Goal: Information Seeking & Learning: Find specific fact

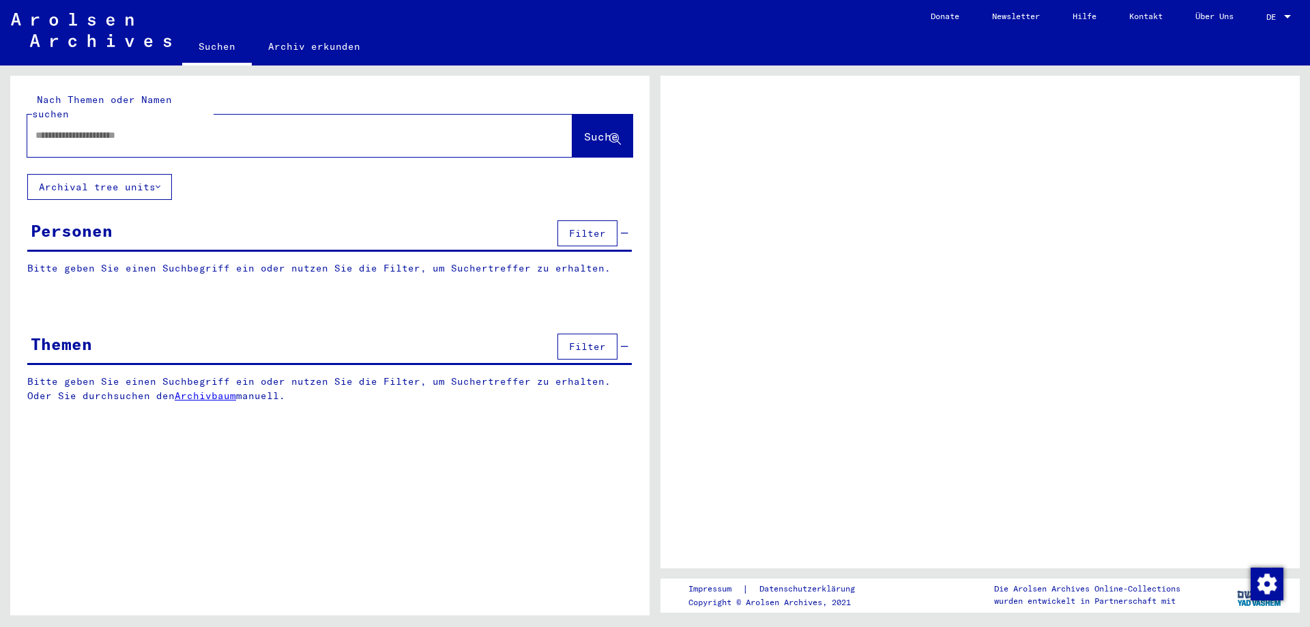
click at [83, 128] on input "text" at bounding box center [287, 135] width 504 height 14
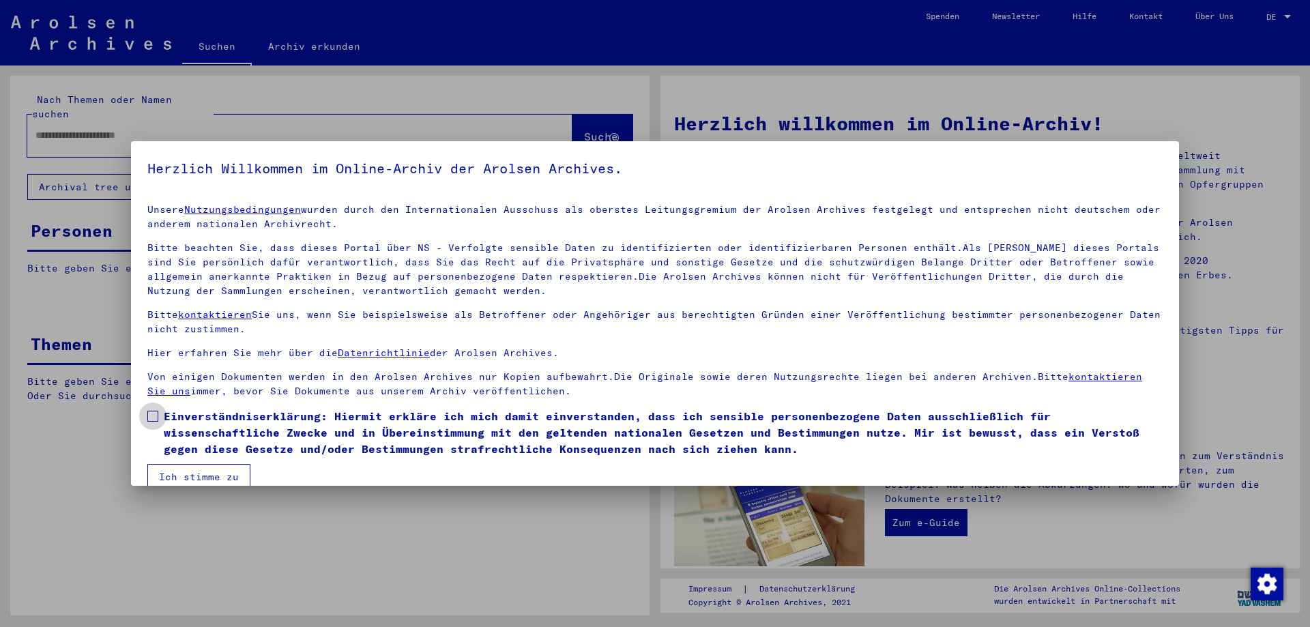
click at [152, 415] on span at bounding box center [152, 416] width 11 height 11
click at [184, 472] on button "Ich stimme zu" at bounding box center [198, 477] width 103 height 26
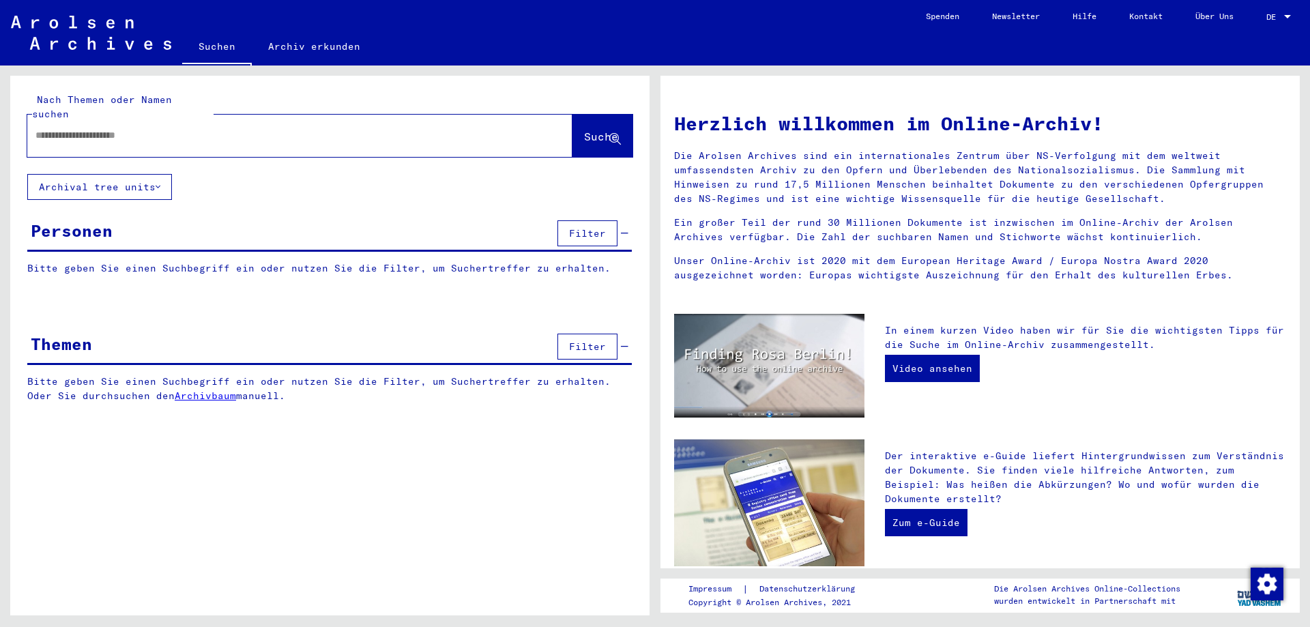
click at [48, 128] on input "text" at bounding box center [283, 135] width 496 height 14
type input "**********"
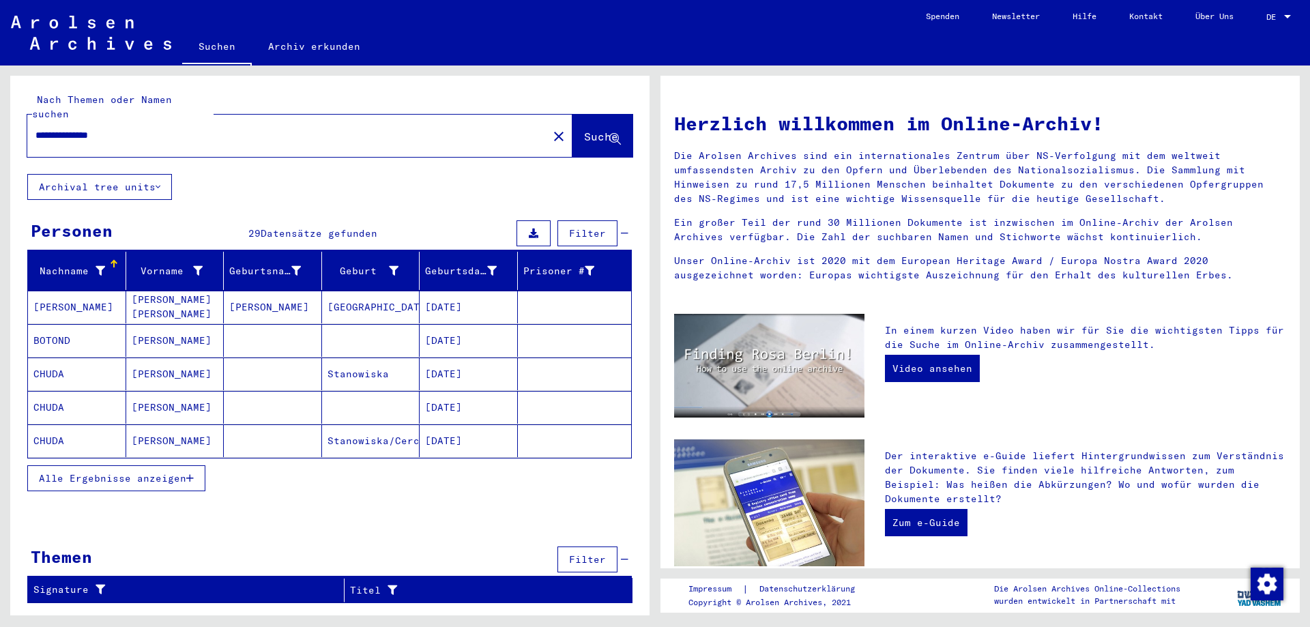
click at [465, 358] on mat-cell "[DATE]" at bounding box center [469, 374] width 98 height 33
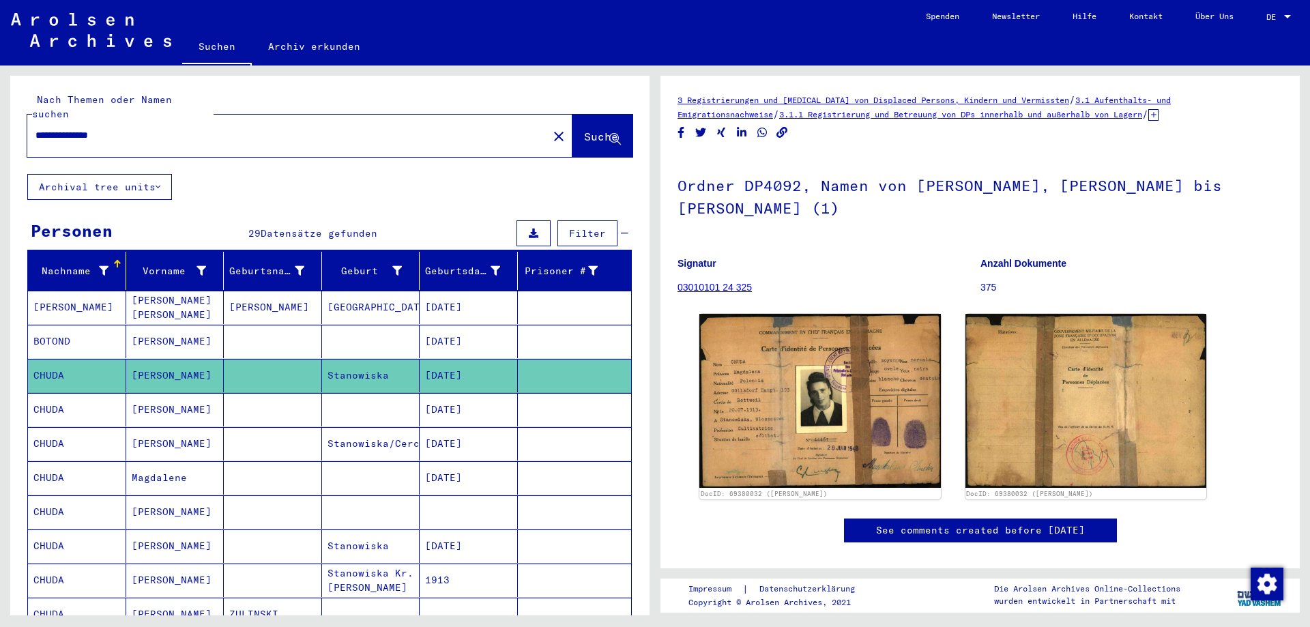
click at [467, 395] on mat-cell "[DATE]" at bounding box center [469, 409] width 98 height 33
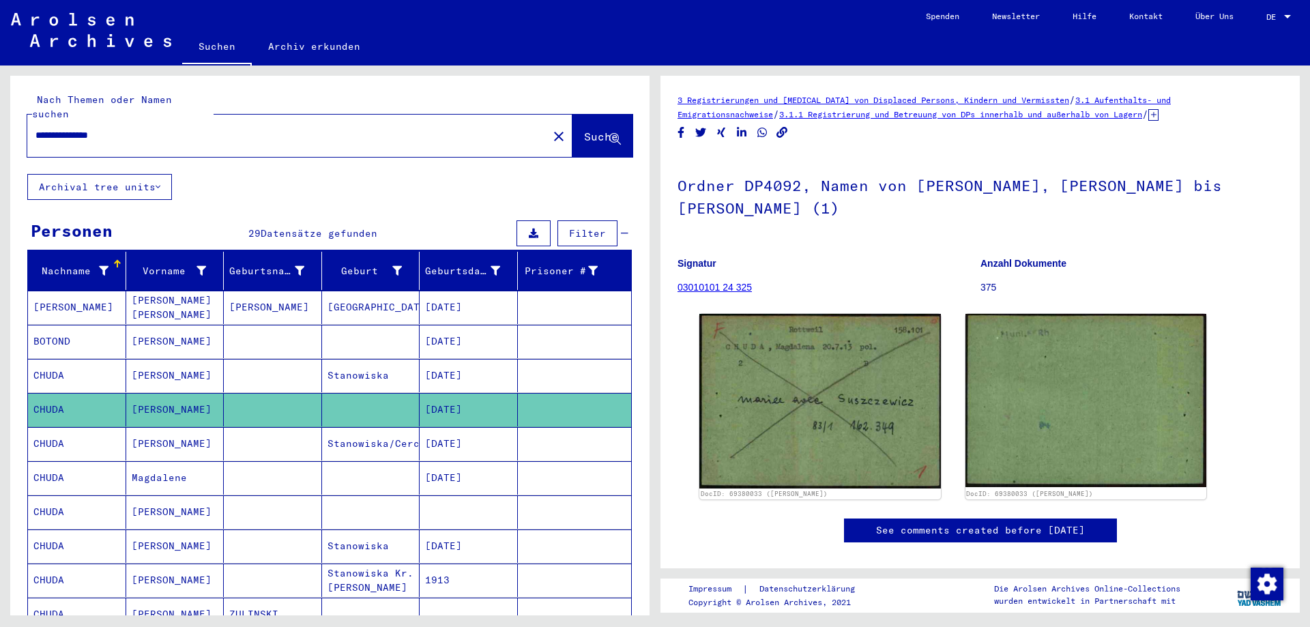
click at [465, 435] on mat-cell "[DATE]" at bounding box center [469, 443] width 98 height 33
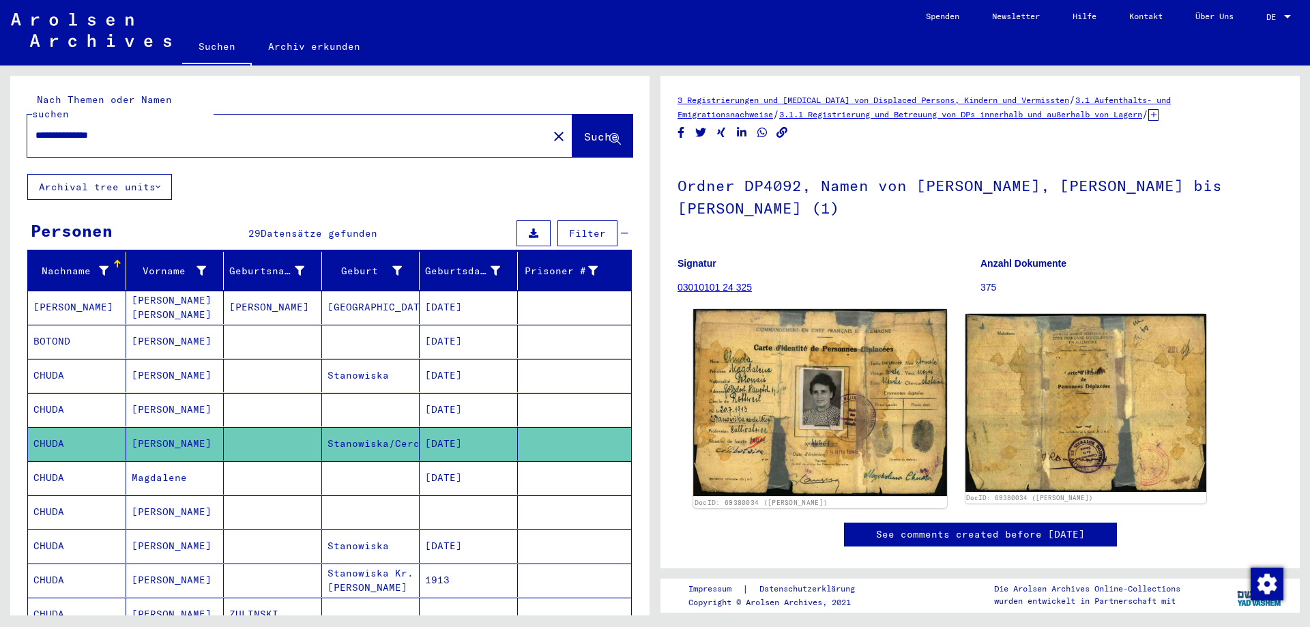
click at [795, 383] on img at bounding box center [819, 402] width 253 height 187
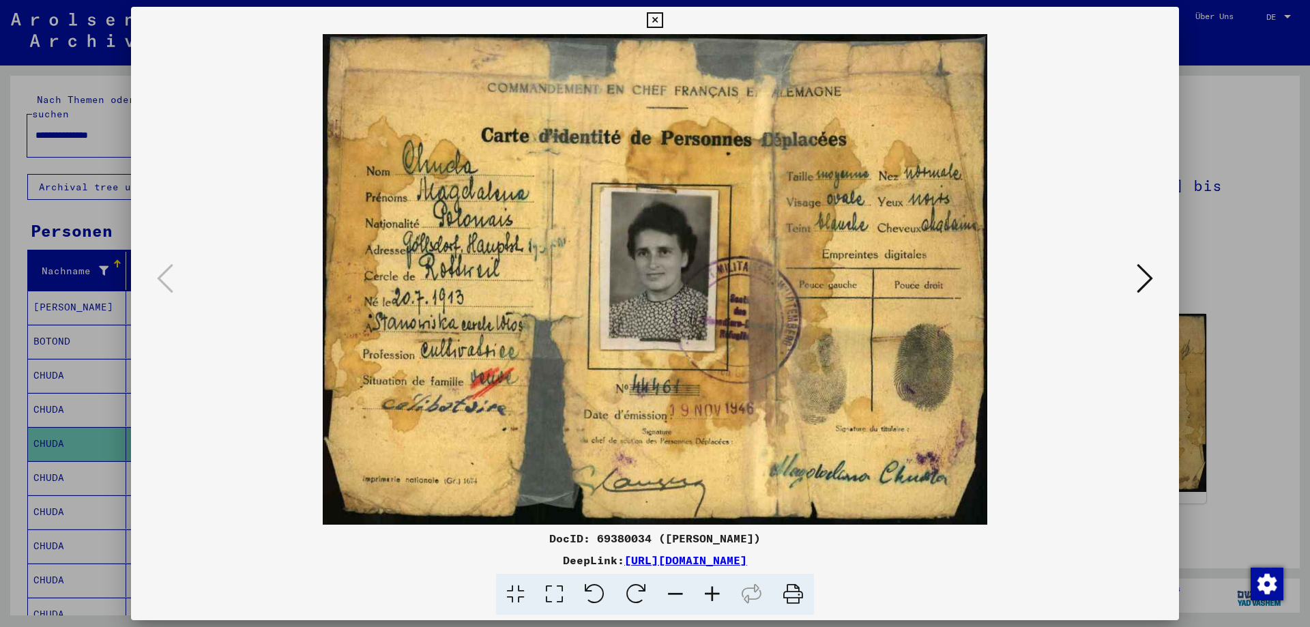
drag, startPoint x: 544, startPoint y: 534, endPoint x: 909, endPoint y: 554, distance: 365.6
click at [909, 554] on div "DocID: 69380034 ([PERSON_NAME]) DeepLink: [URL][DOMAIN_NAME]" at bounding box center [655, 572] width 1048 height 85
copy div "DocID: 69380034 ([PERSON_NAME]) DeepLink: [URL][DOMAIN_NAME]"
click at [1146, 285] on icon at bounding box center [1145, 278] width 16 height 33
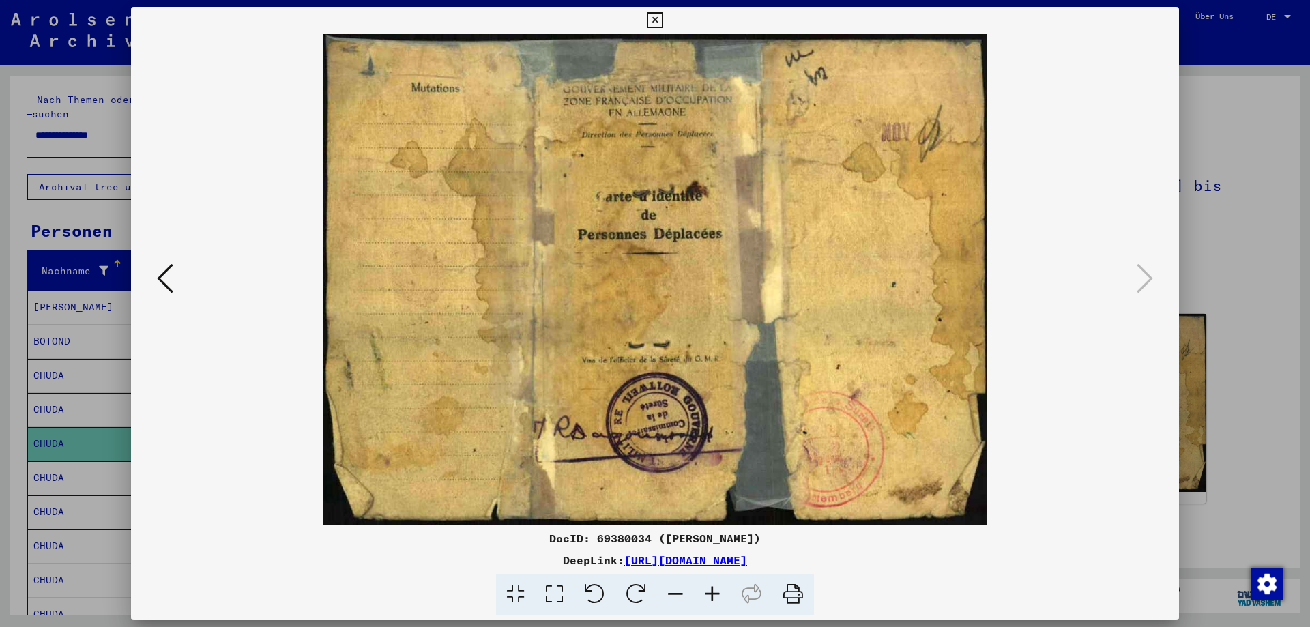
click at [582, 456] on img at bounding box center [654, 279] width 955 height 491
click at [941, 549] on div "DocID: 69380034 ([PERSON_NAME]) DeepLink: [URL][DOMAIN_NAME]" at bounding box center [655, 572] width 1048 height 85
drag, startPoint x: 545, startPoint y: 540, endPoint x: 917, endPoint y: 564, distance: 372.7
click at [917, 564] on div "DocID: 69380034 ([PERSON_NAME]) DeepLink: [URL][DOMAIN_NAME]" at bounding box center [655, 572] width 1048 height 85
copy div "DocID: 69380034 ([PERSON_NAME]) DeepLink: [URL][DOMAIN_NAME]"
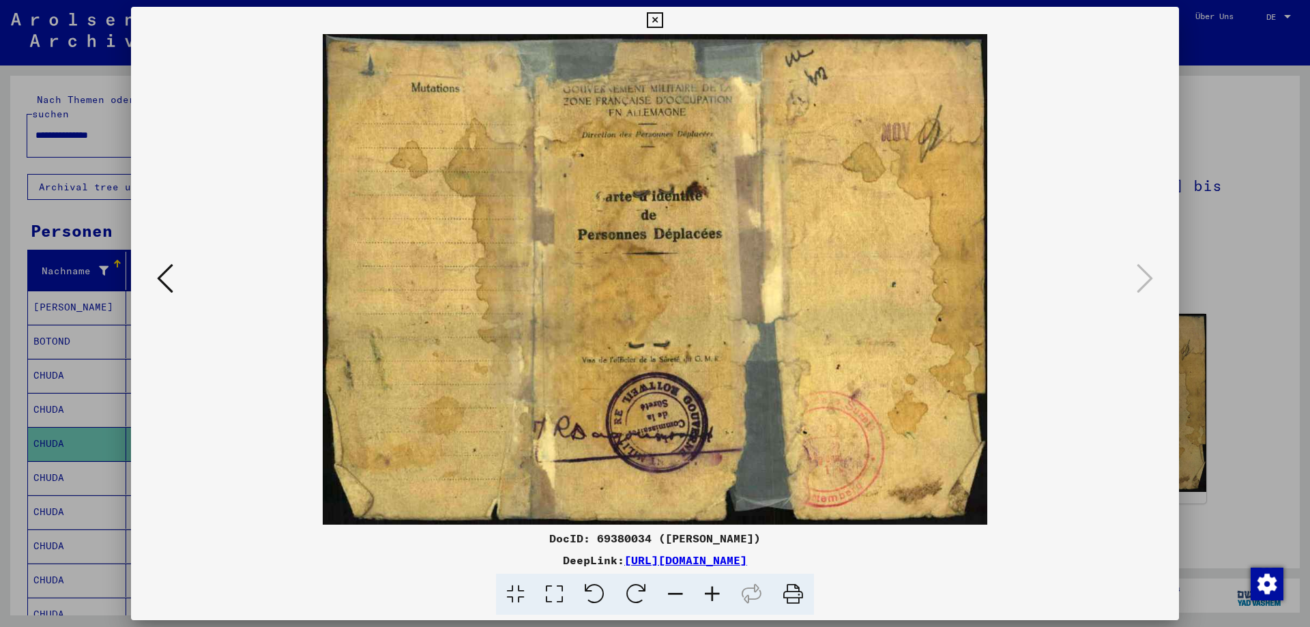
click at [663, 19] on icon at bounding box center [655, 20] width 16 height 16
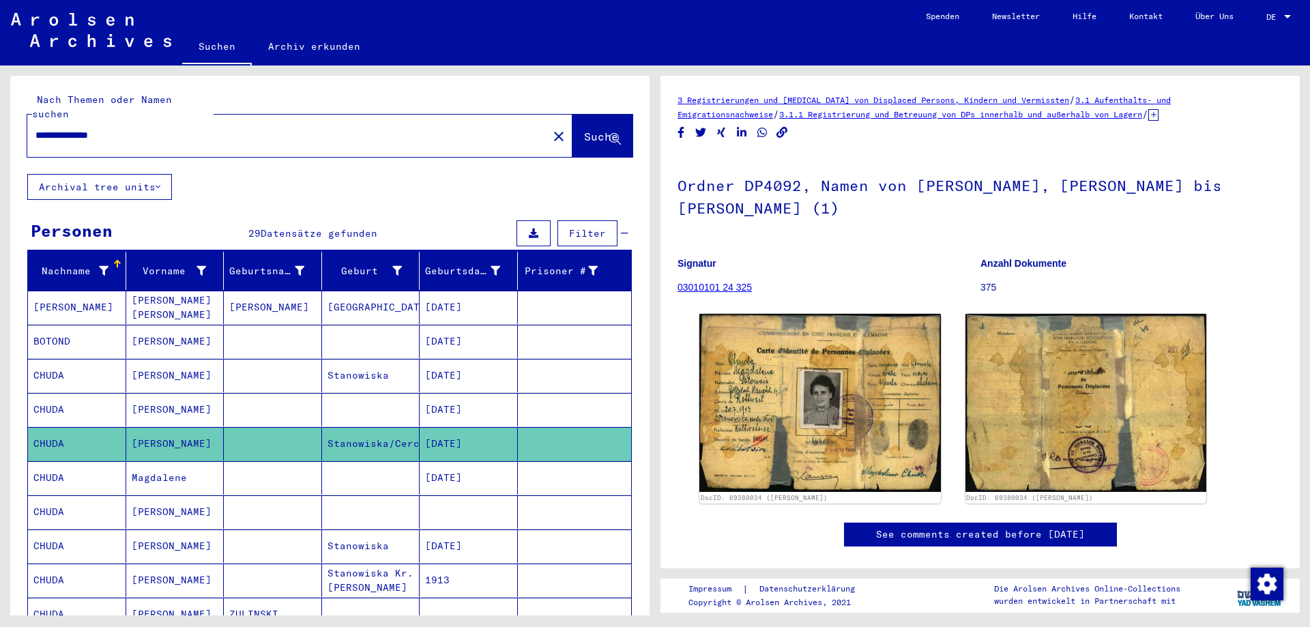
click at [463, 461] on mat-cell "[DATE]" at bounding box center [469, 477] width 98 height 33
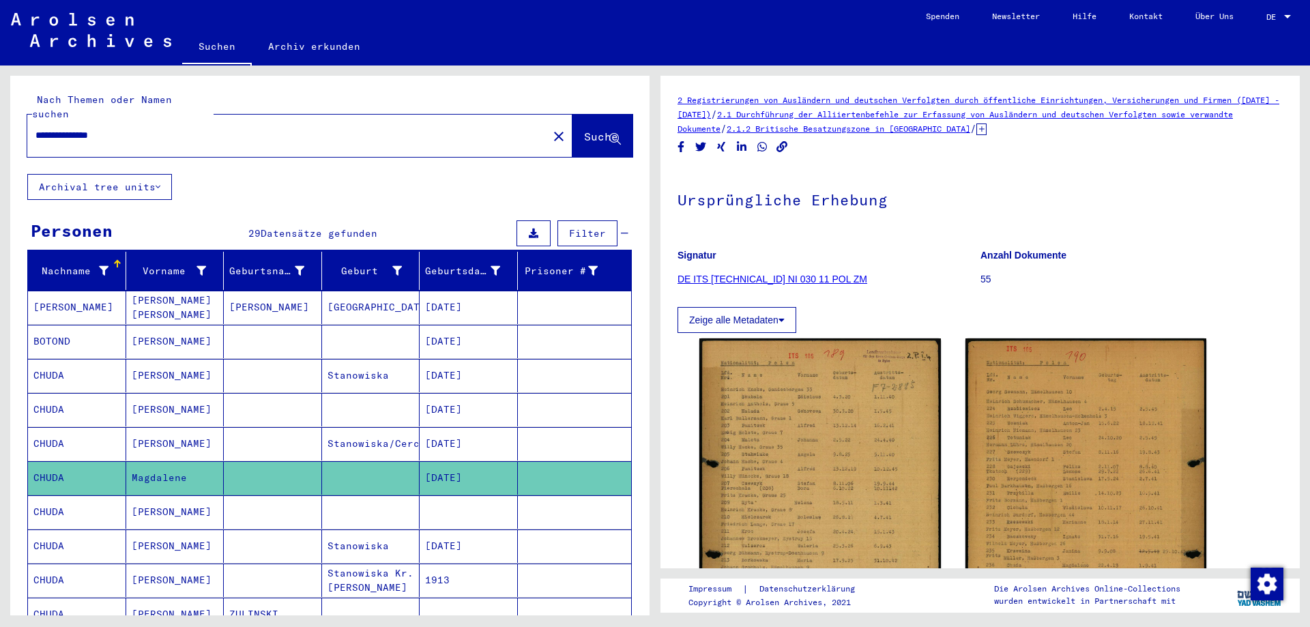
click at [470, 502] on mat-cell at bounding box center [469, 511] width 98 height 33
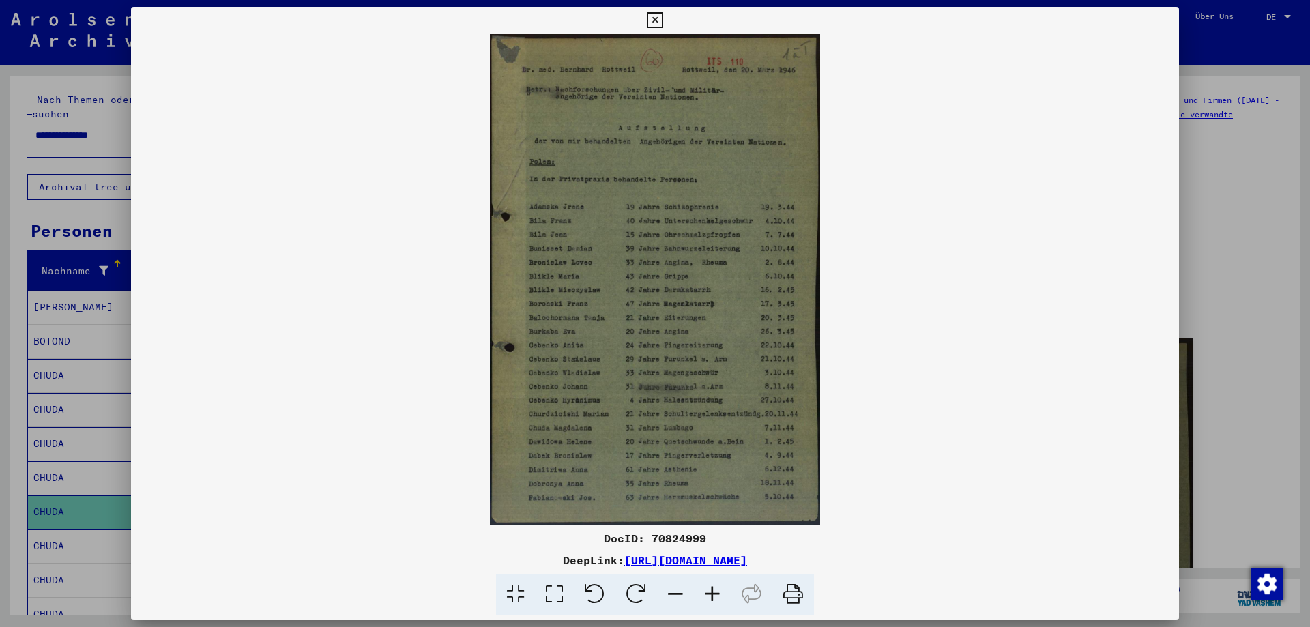
drag, startPoint x: 605, startPoint y: 535, endPoint x: 899, endPoint y: 557, distance: 294.9
click at [899, 557] on div "DocID: 70824999 DeepLink: [URL][DOMAIN_NAME]" at bounding box center [655, 572] width 1048 height 85
copy div "DocID: 70824999 DeepLink: [URL][DOMAIN_NAME]"
click at [663, 16] on icon at bounding box center [655, 20] width 16 height 16
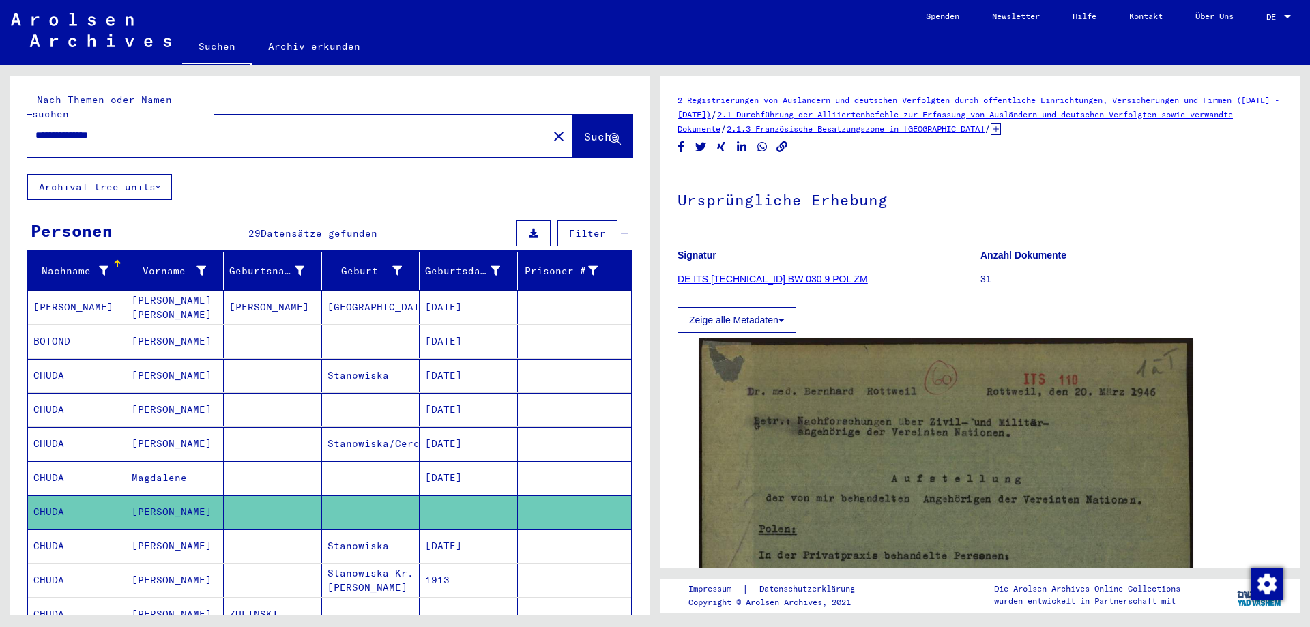
click at [457, 530] on mat-cell "[DATE]" at bounding box center [469, 546] width 98 height 33
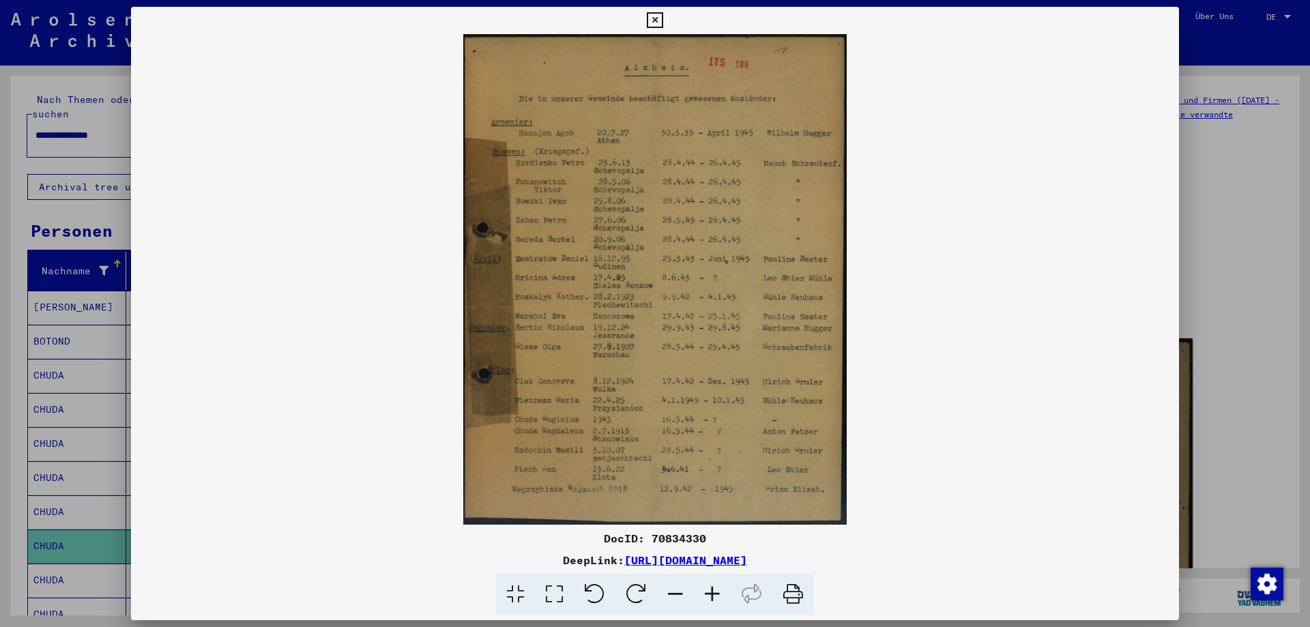
drag, startPoint x: 605, startPoint y: 535, endPoint x: 911, endPoint y: 565, distance: 307.2
click at [911, 565] on div "DocID: 70834330 DeepLink: [URL][DOMAIN_NAME]" at bounding box center [655, 572] width 1048 height 85
copy div "DocID: 70834330 DeepLink: [URL][DOMAIN_NAME]"
click at [663, 16] on icon at bounding box center [655, 20] width 16 height 16
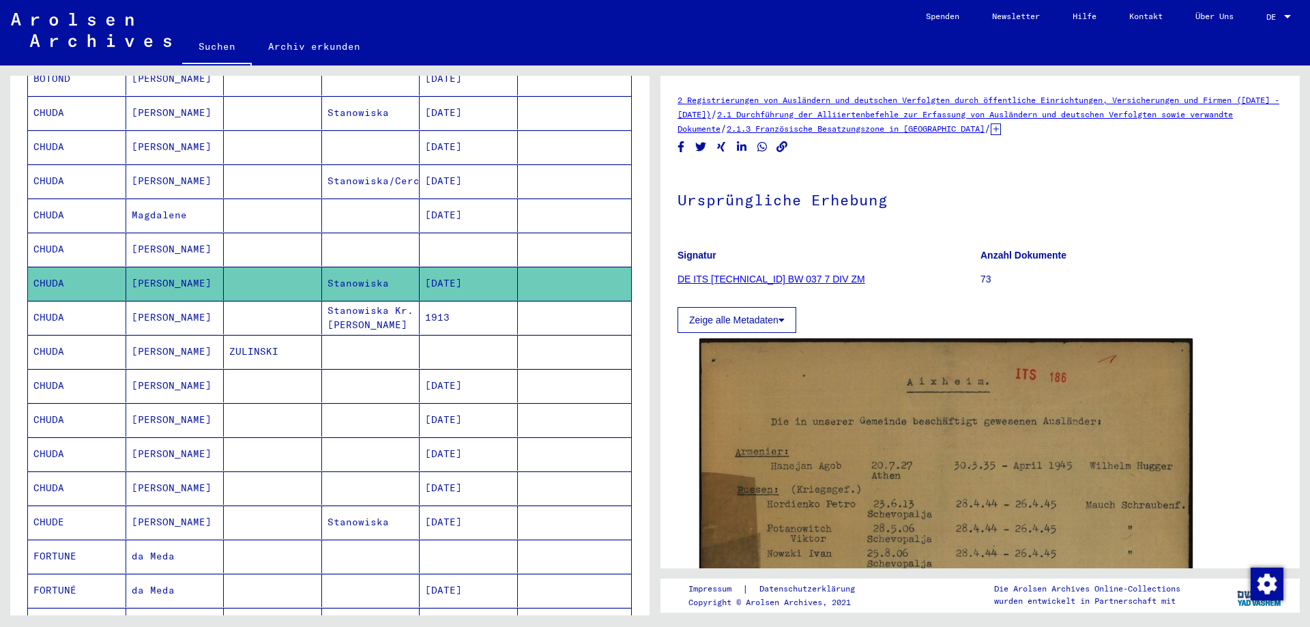
scroll to position [295, 0]
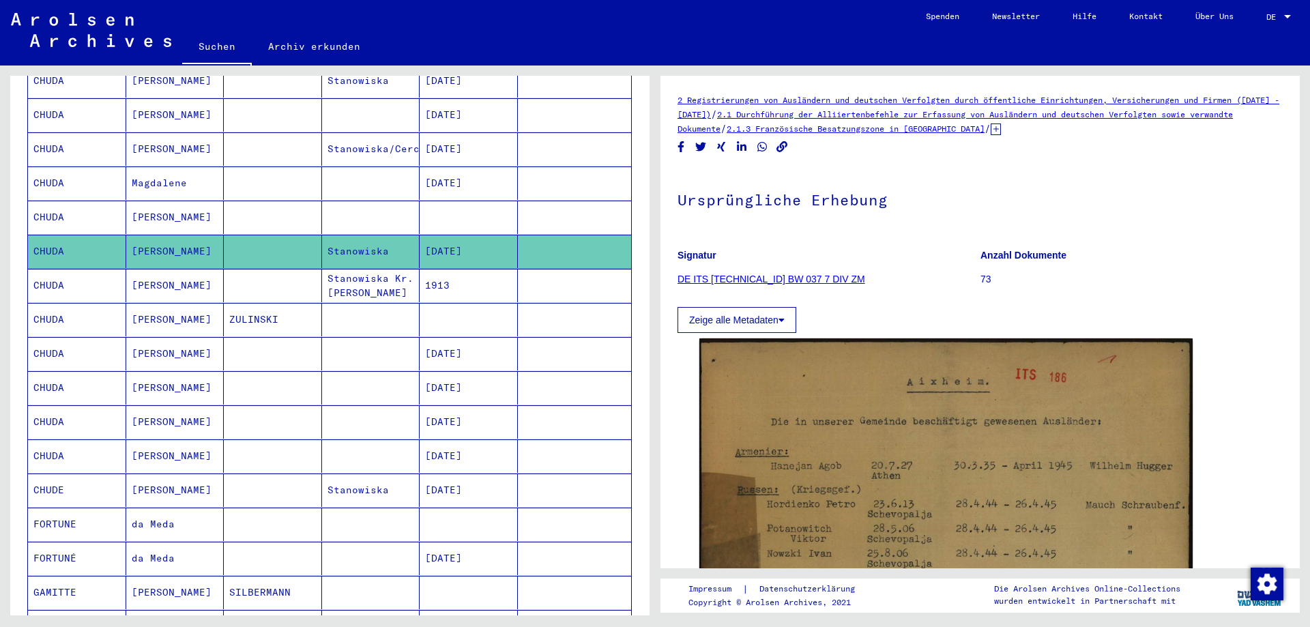
click at [460, 269] on mat-cell "1913" at bounding box center [469, 285] width 98 height 33
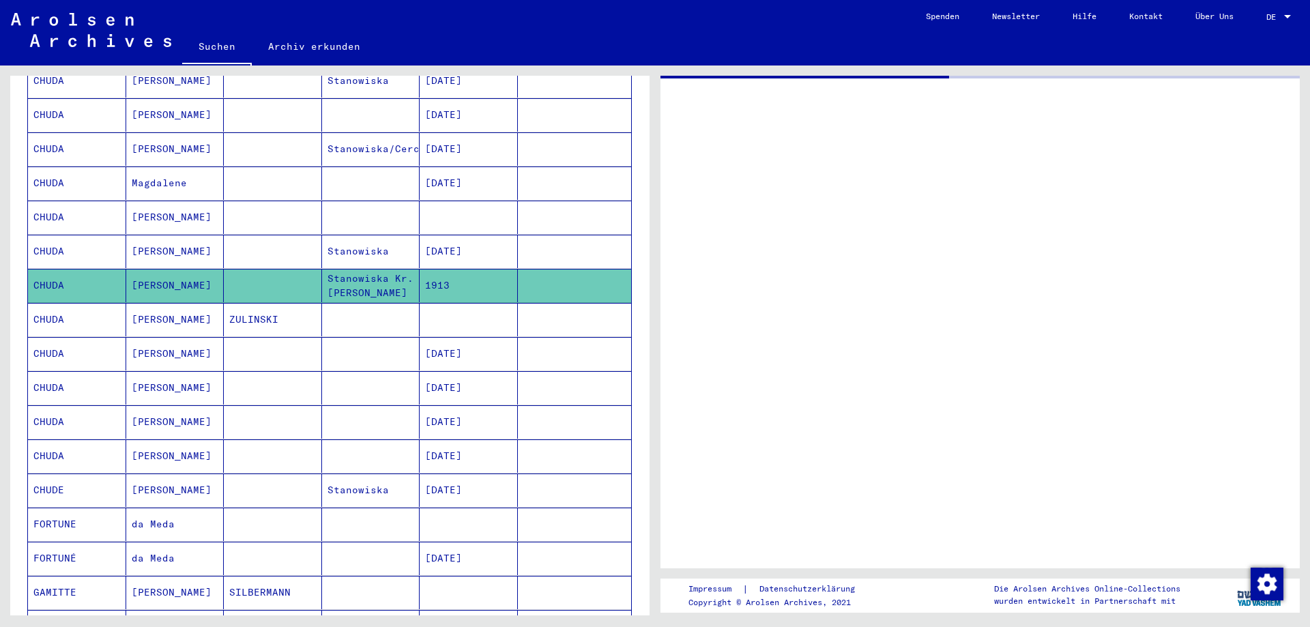
click at [460, 269] on mat-cell "1913" at bounding box center [469, 285] width 98 height 33
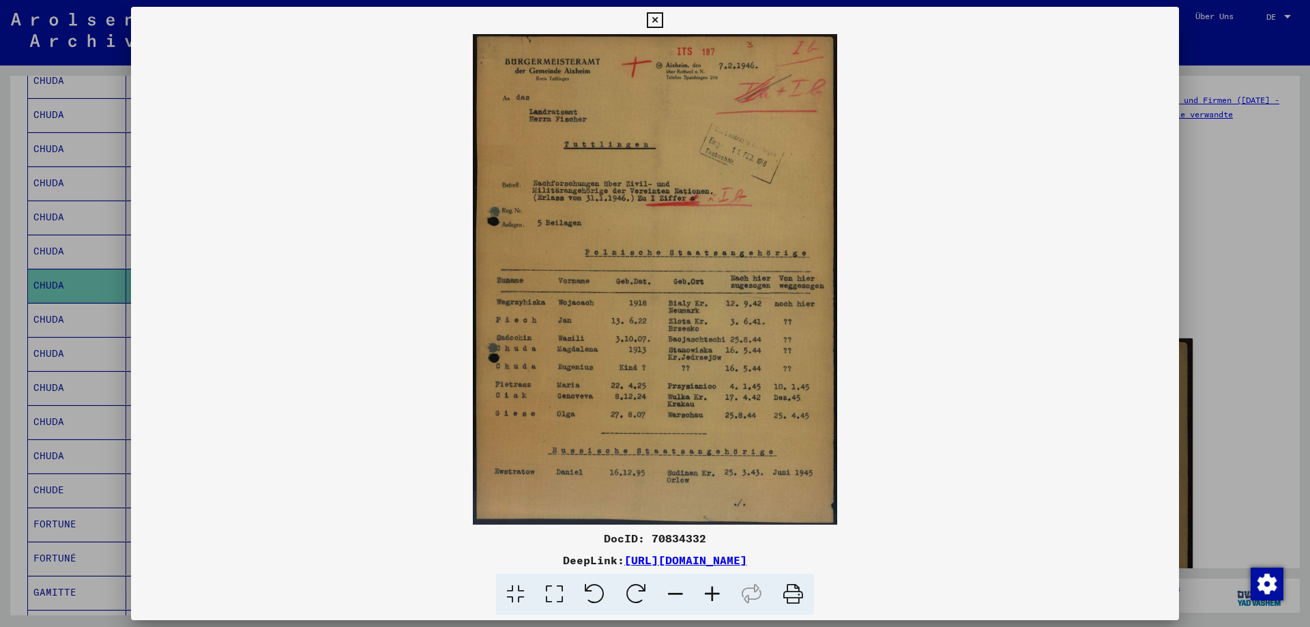
drag, startPoint x: 605, startPoint y: 538, endPoint x: 911, endPoint y: 564, distance: 306.9
click at [911, 564] on div "DocID: 70834332 DeepLink: [URL][DOMAIN_NAME]" at bounding box center [655, 572] width 1048 height 85
copy div "DocID: 70834332 DeepLink: [URL][DOMAIN_NAME]"
click at [663, 18] on icon at bounding box center [655, 20] width 16 height 16
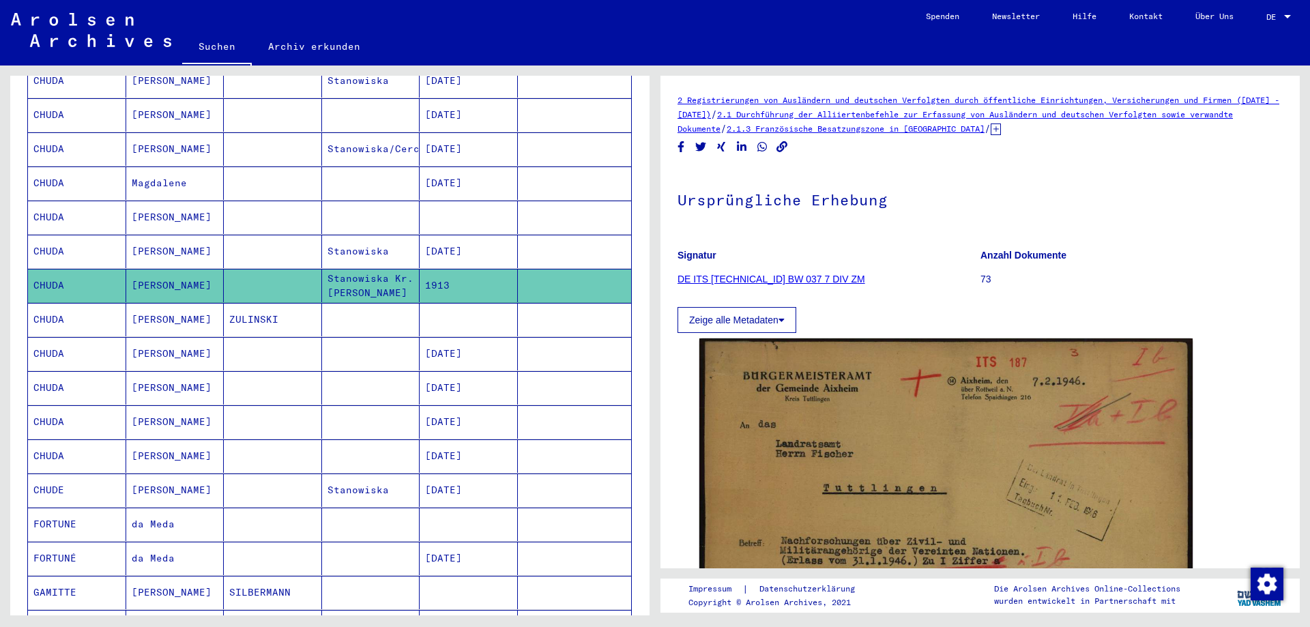
click at [467, 303] on mat-cell at bounding box center [469, 319] width 98 height 33
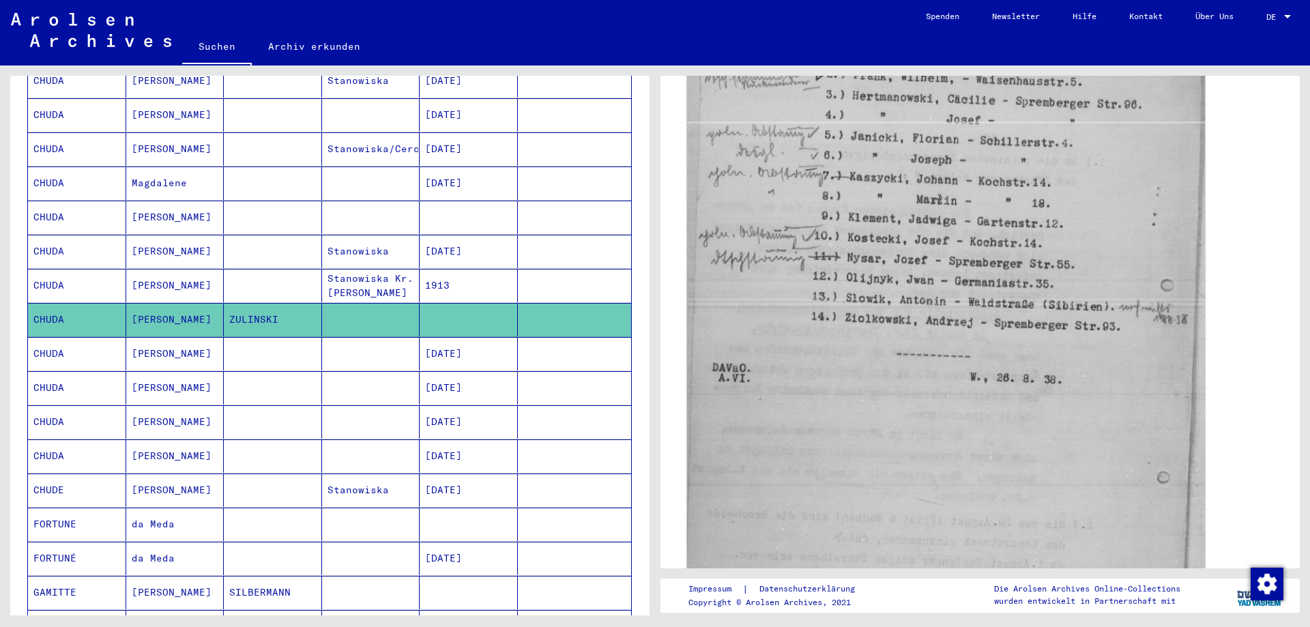
scroll to position [516, 0]
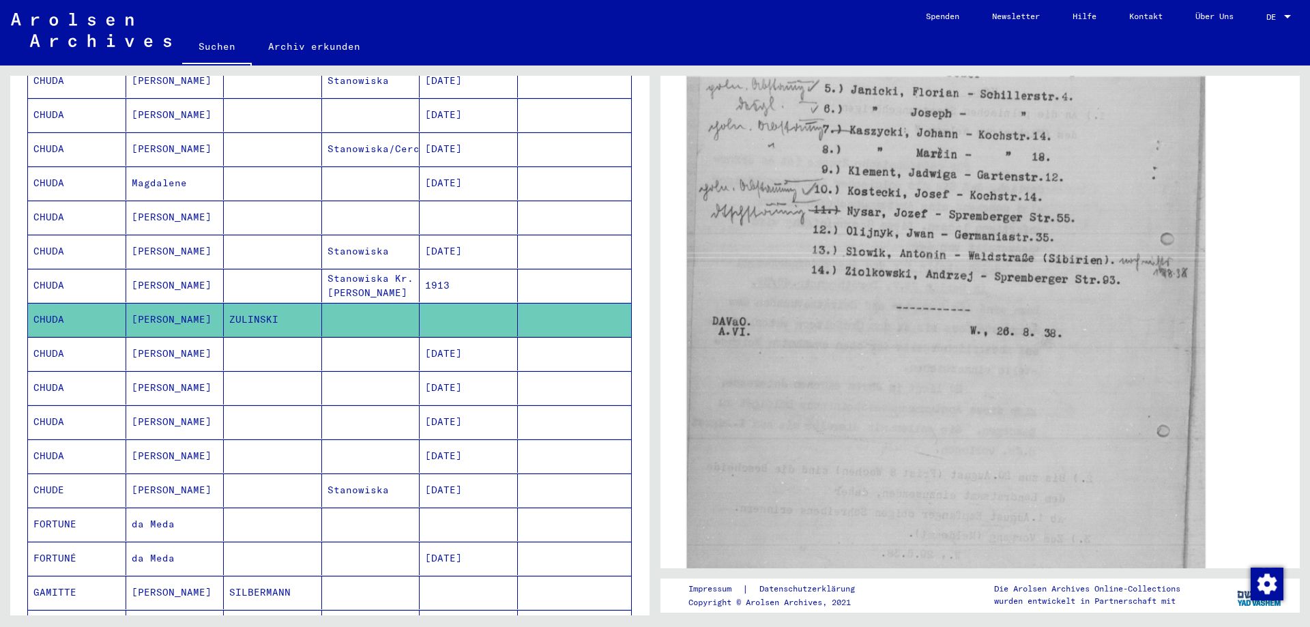
click at [846, 377] on img at bounding box center [946, 317] width 518 height 723
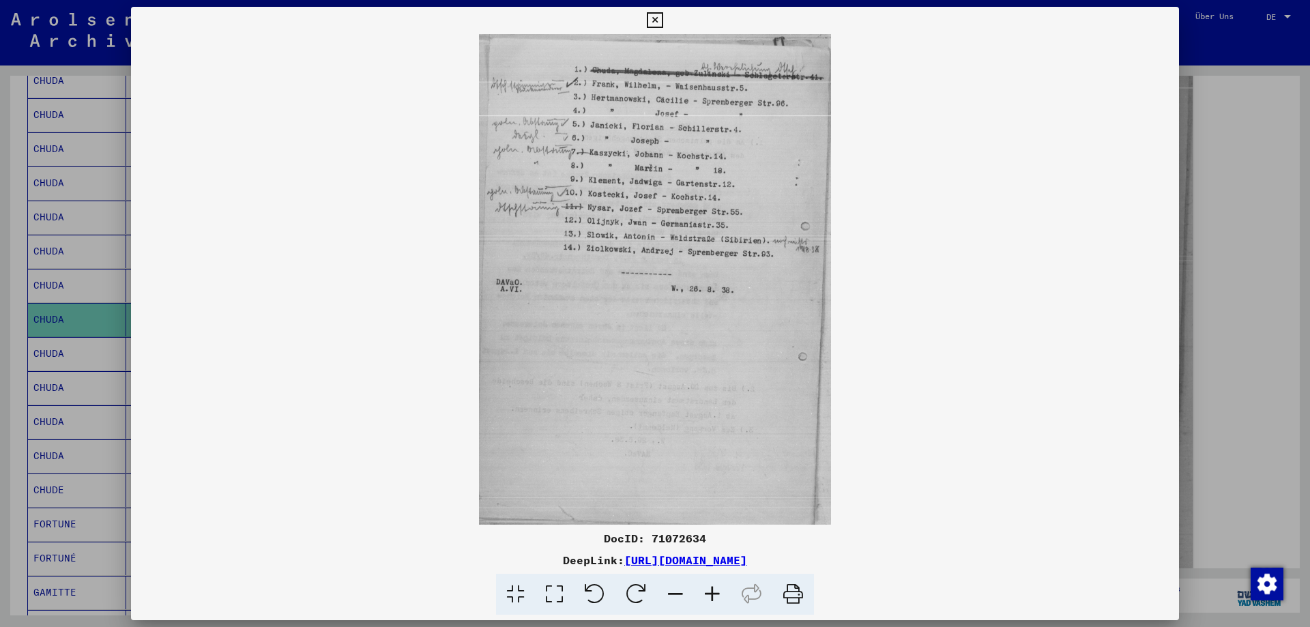
click at [663, 19] on icon at bounding box center [655, 20] width 16 height 16
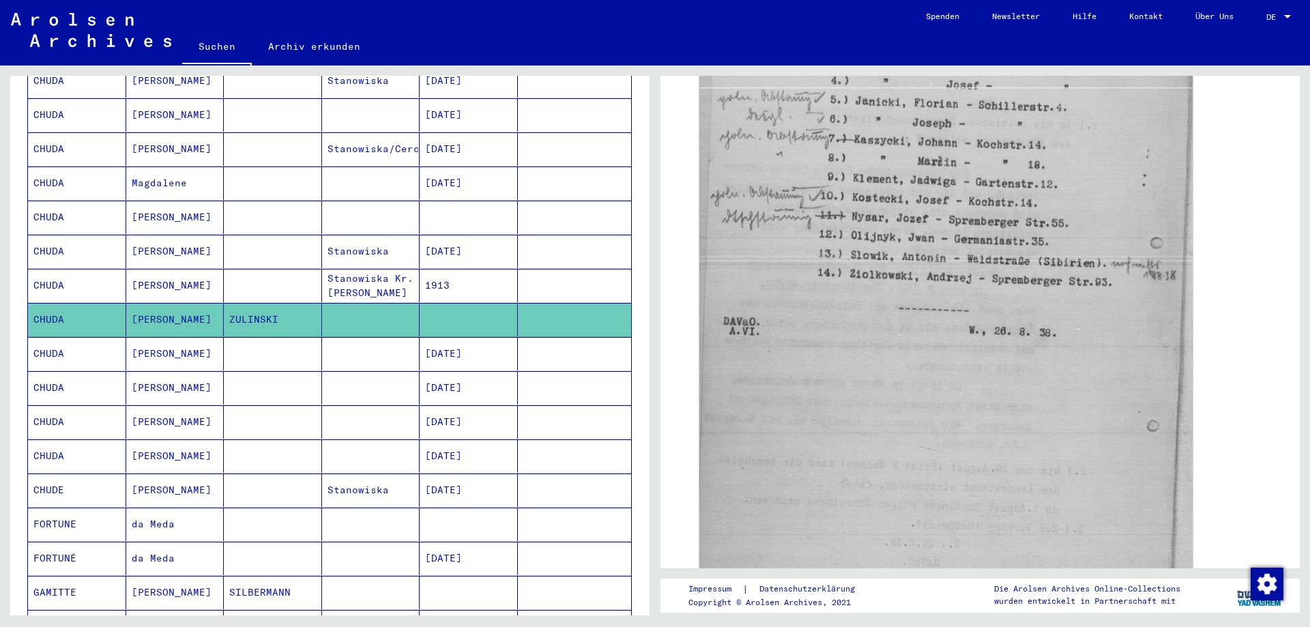
click at [452, 345] on mat-cell "[DATE]" at bounding box center [469, 353] width 98 height 33
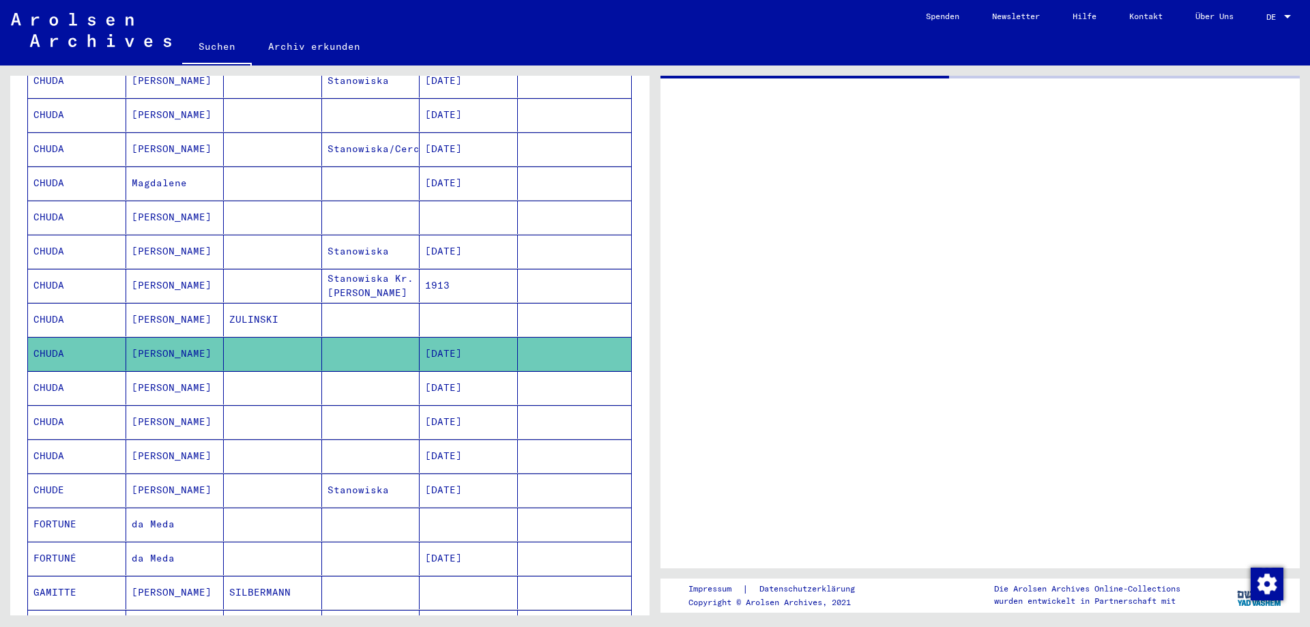
click at [452, 345] on mat-cell "[DATE]" at bounding box center [469, 353] width 98 height 33
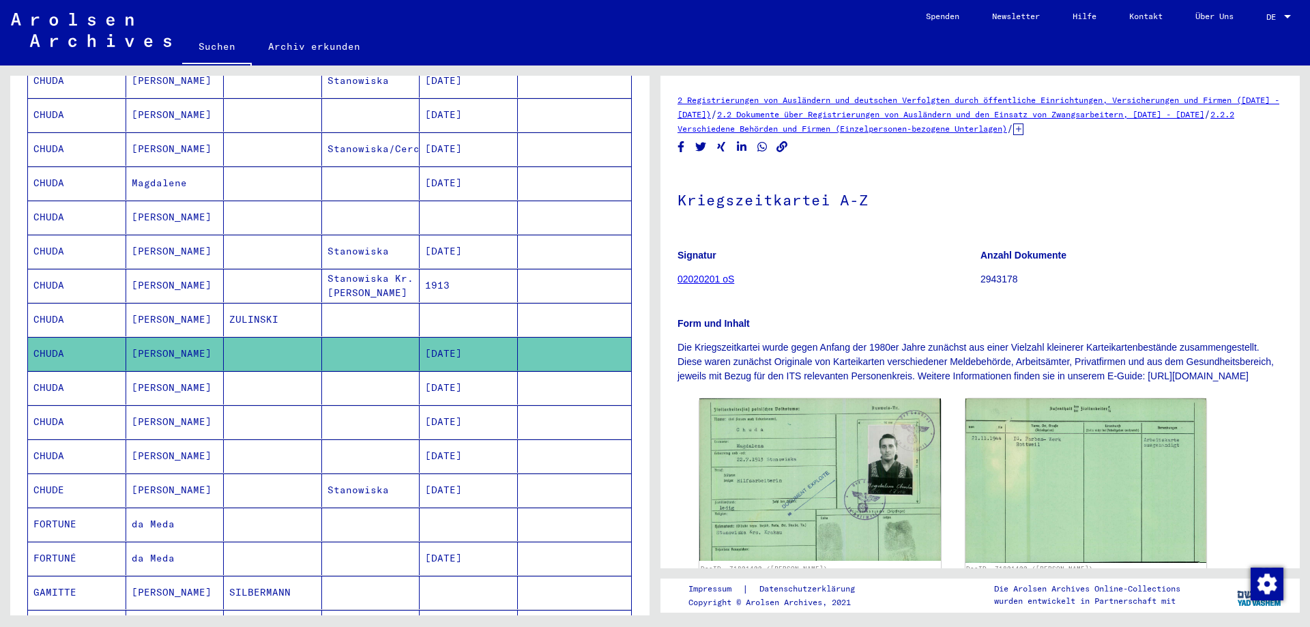
click at [459, 372] on mat-cell "[DATE]" at bounding box center [469, 387] width 98 height 33
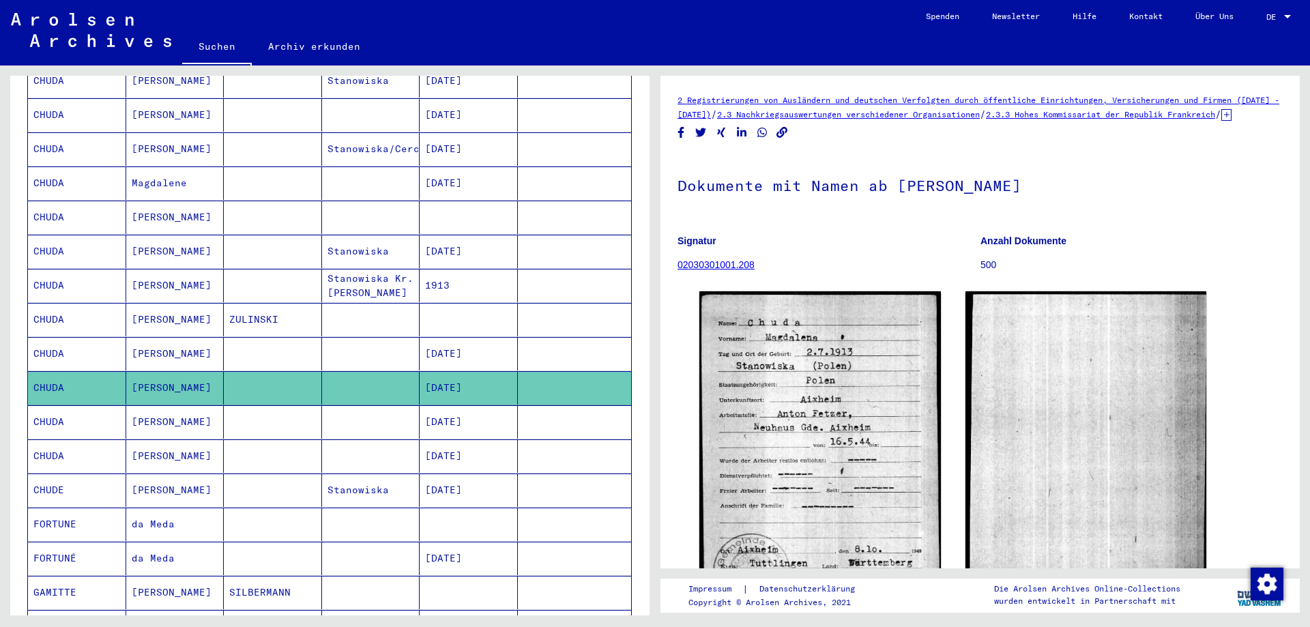
click at [459, 372] on mat-cell "[DATE]" at bounding box center [469, 387] width 98 height 33
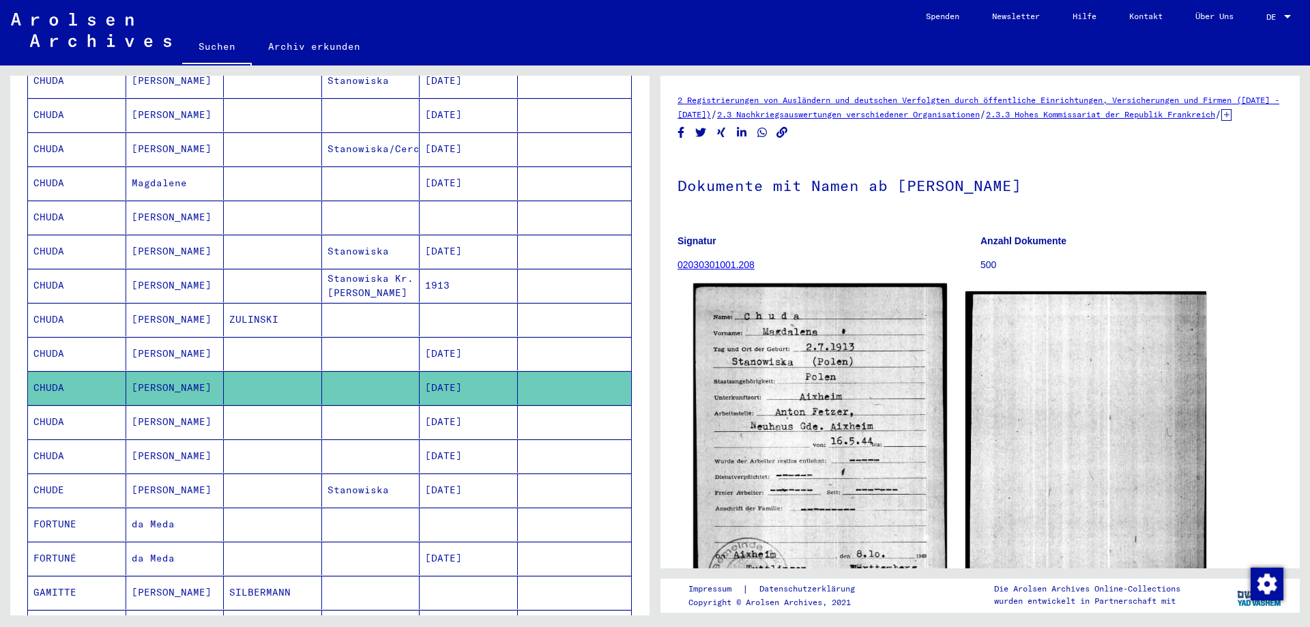
click at [770, 398] on img at bounding box center [819, 446] width 253 height 324
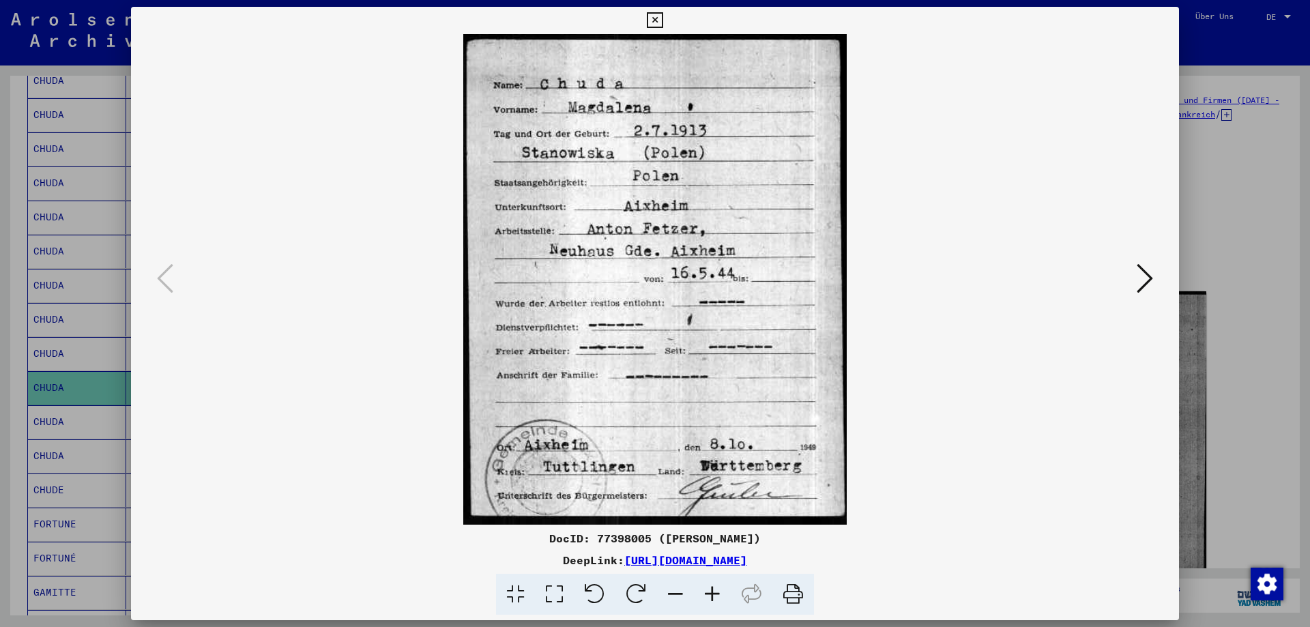
drag, startPoint x: 547, startPoint y: 537, endPoint x: 921, endPoint y: 562, distance: 375.5
click at [921, 562] on div "DocID: 77398005 ([PERSON_NAME]) DeepLink: [URL][DOMAIN_NAME]" at bounding box center [655, 572] width 1048 height 85
copy div "DocID: 77398005 ([PERSON_NAME]) DeepLink: [URL][DOMAIN_NAME]"
click at [663, 15] on icon at bounding box center [655, 20] width 16 height 16
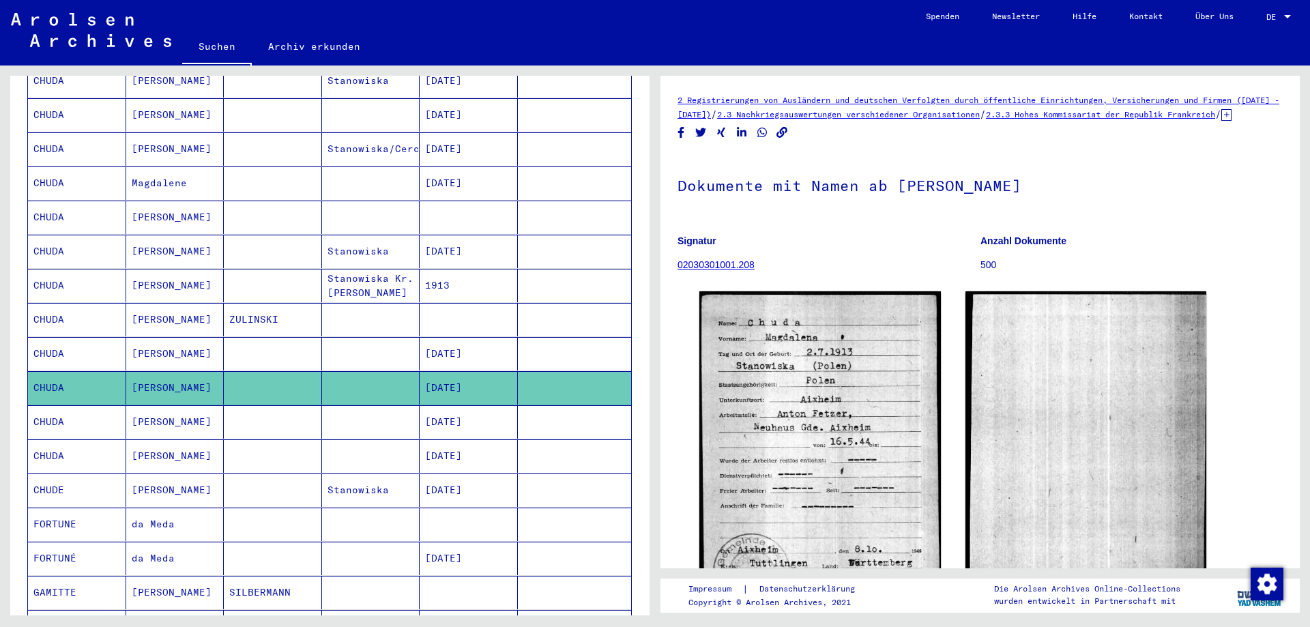
click at [450, 409] on mat-cell "[DATE]" at bounding box center [469, 421] width 98 height 33
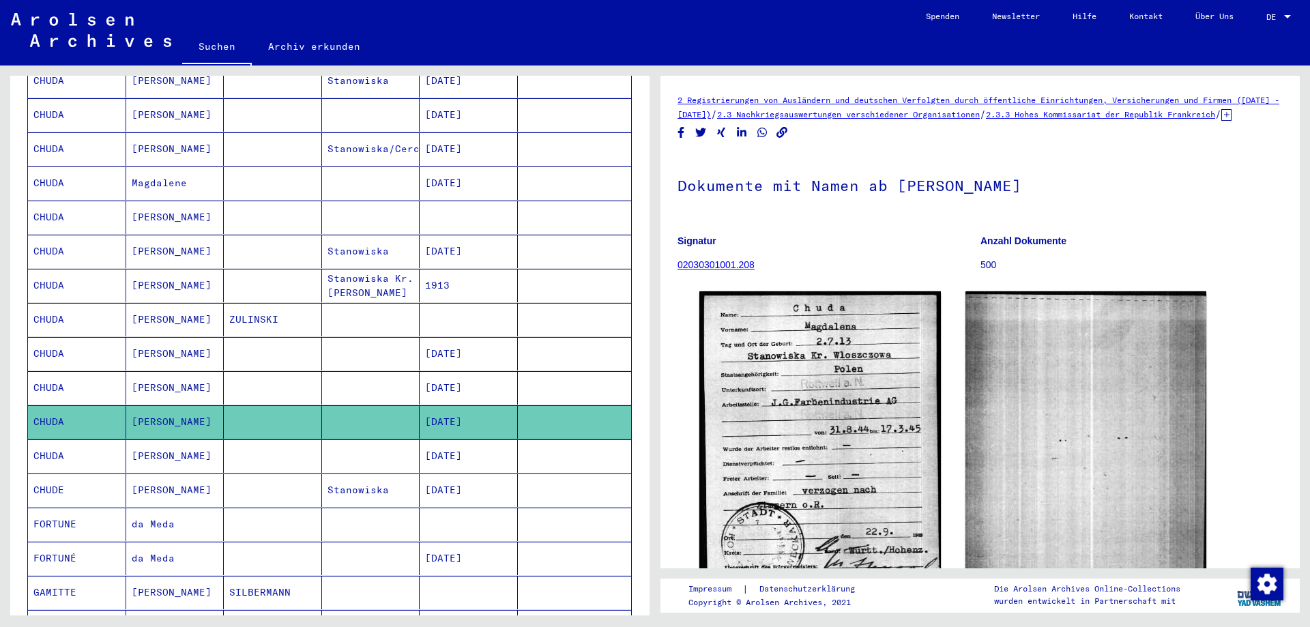
click at [466, 444] on mat-cell "[DATE]" at bounding box center [469, 455] width 98 height 33
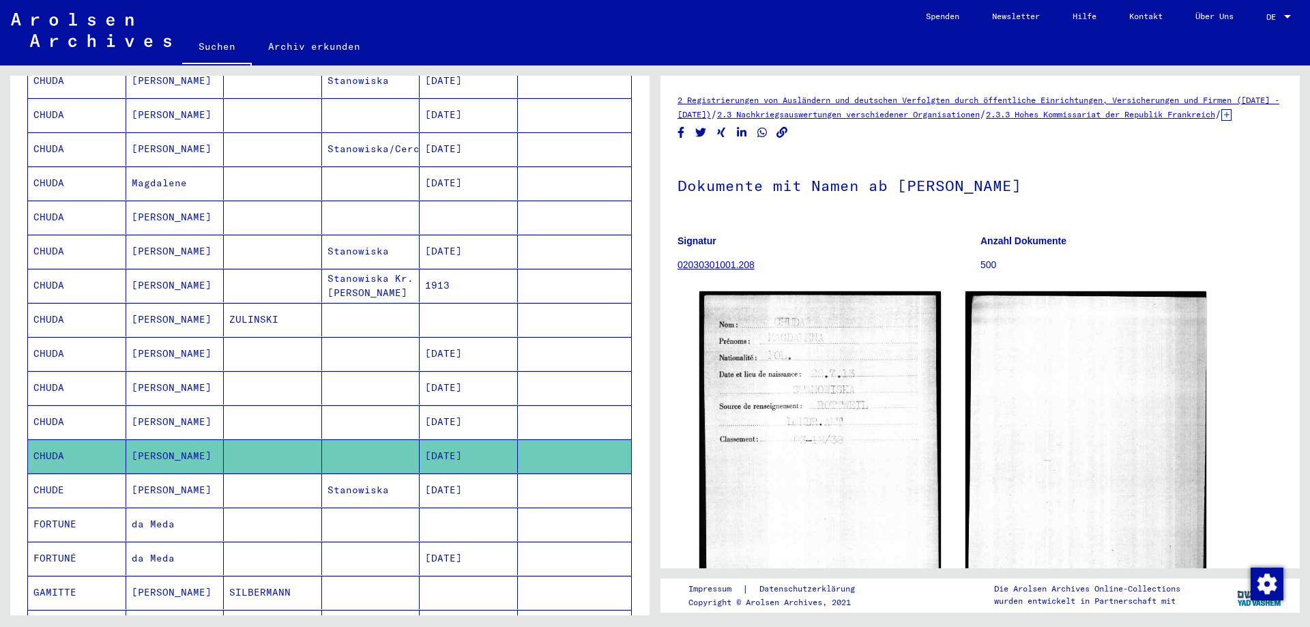
click at [485, 510] on mat-cell at bounding box center [469, 524] width 98 height 33
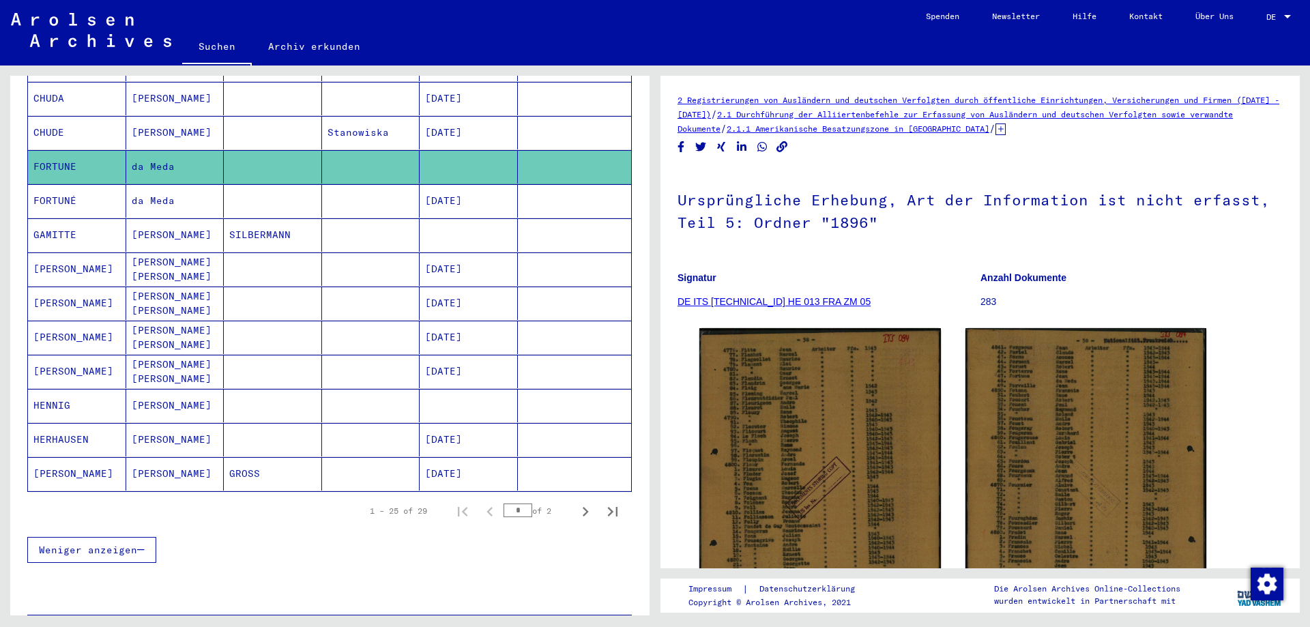
scroll to position [687, 0]
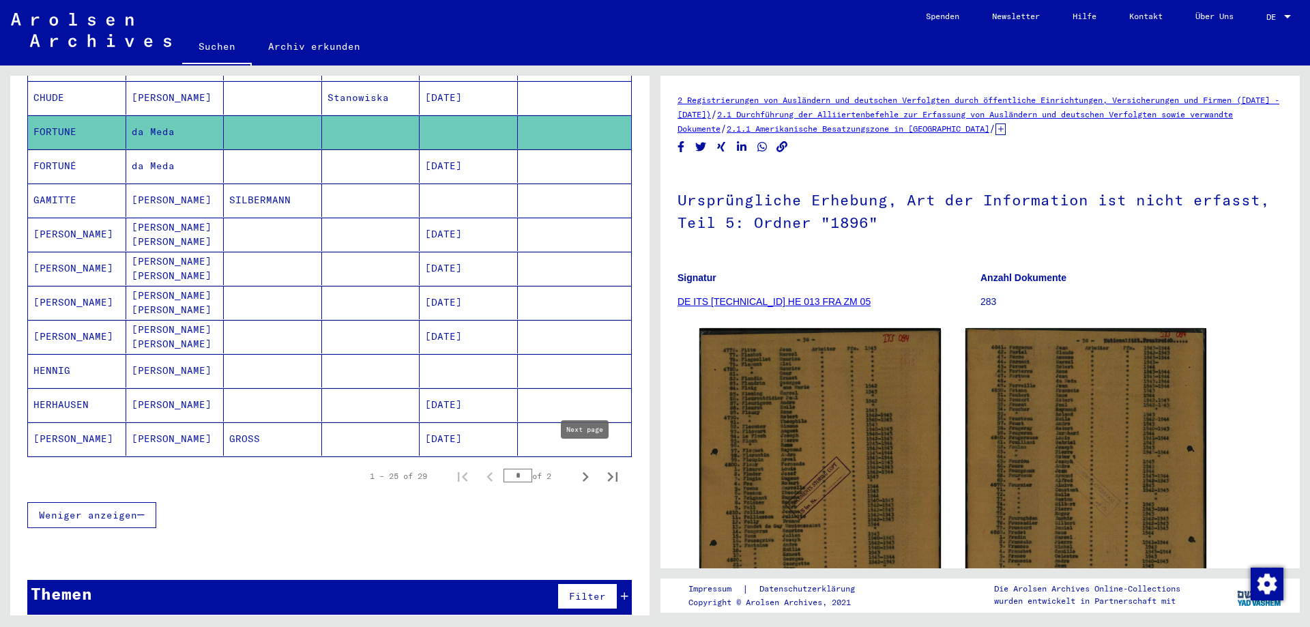
click at [585, 467] on icon "Next page" at bounding box center [585, 476] width 19 height 19
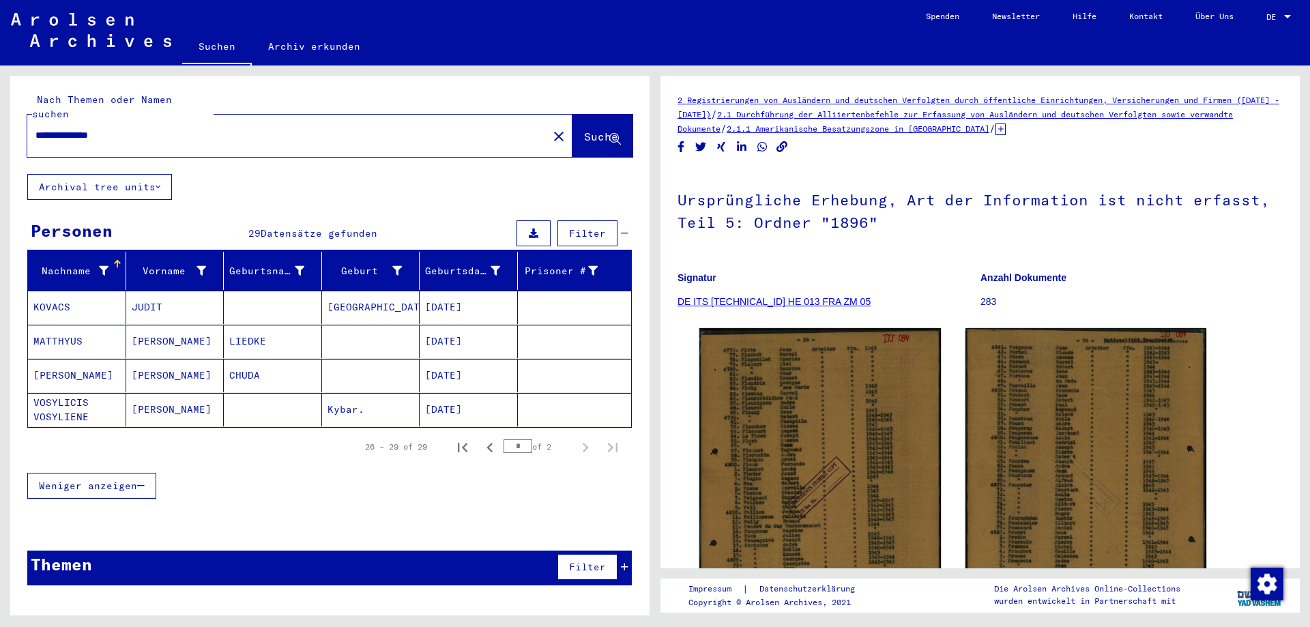
scroll to position [0, 0]
click at [466, 360] on mat-cell "[DATE]" at bounding box center [469, 375] width 98 height 33
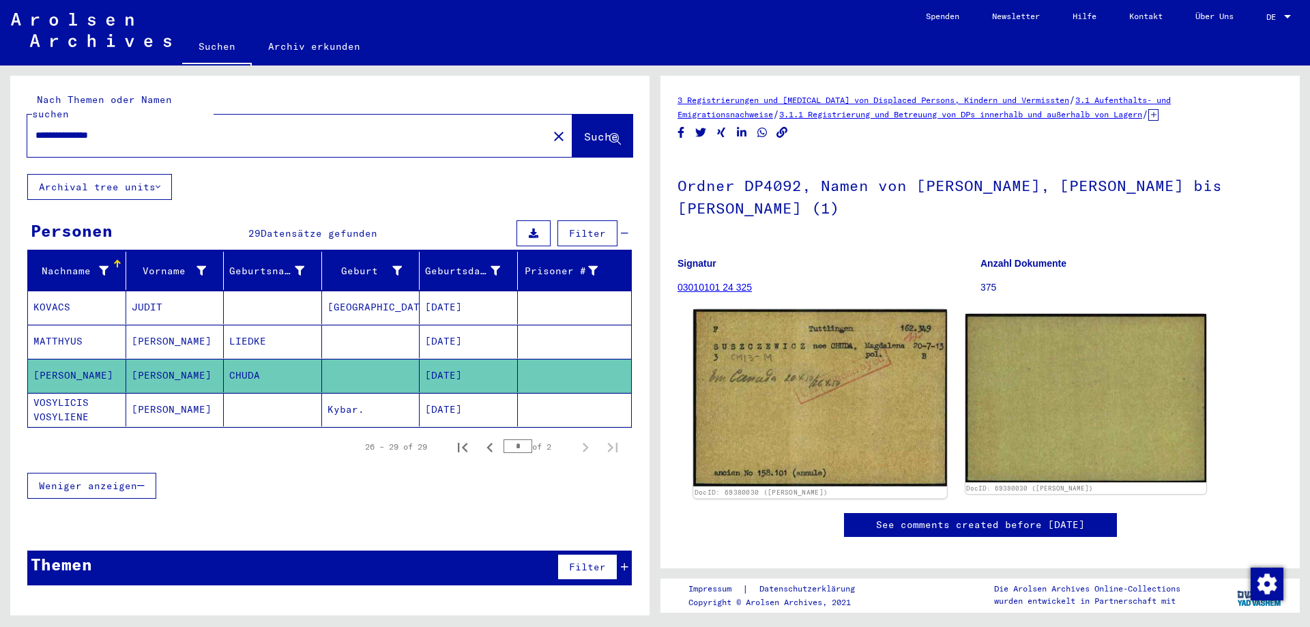
click at [832, 367] on img at bounding box center [819, 398] width 253 height 177
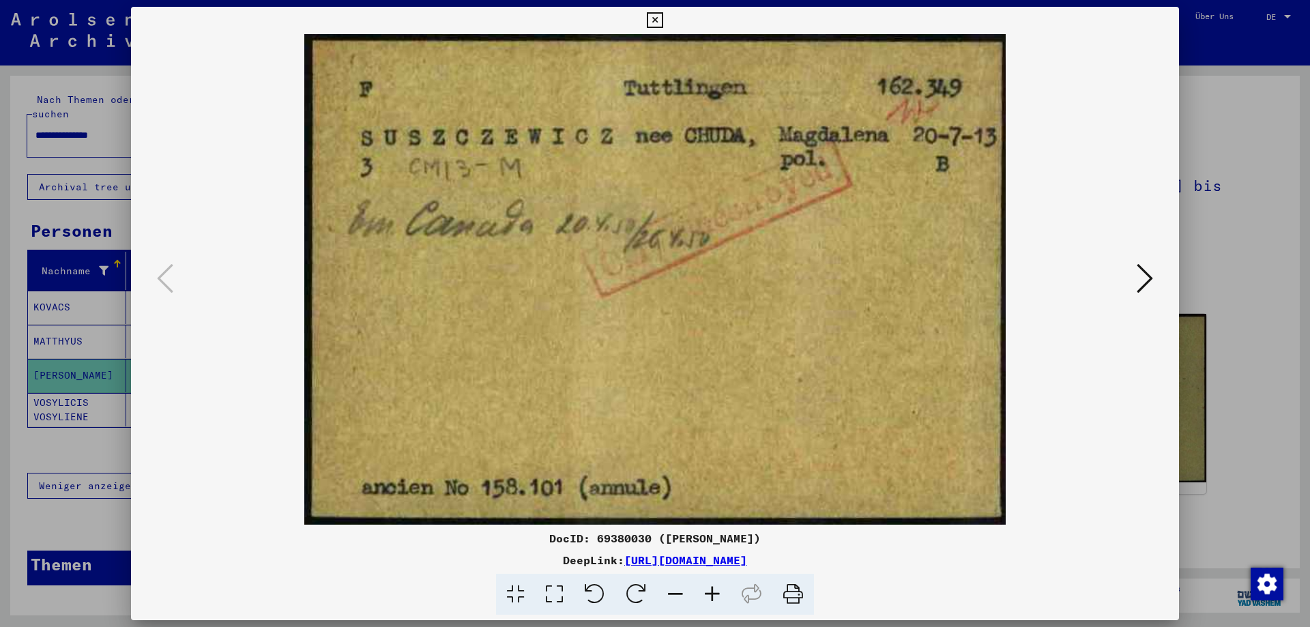
click at [1146, 274] on icon at bounding box center [1145, 278] width 16 height 33
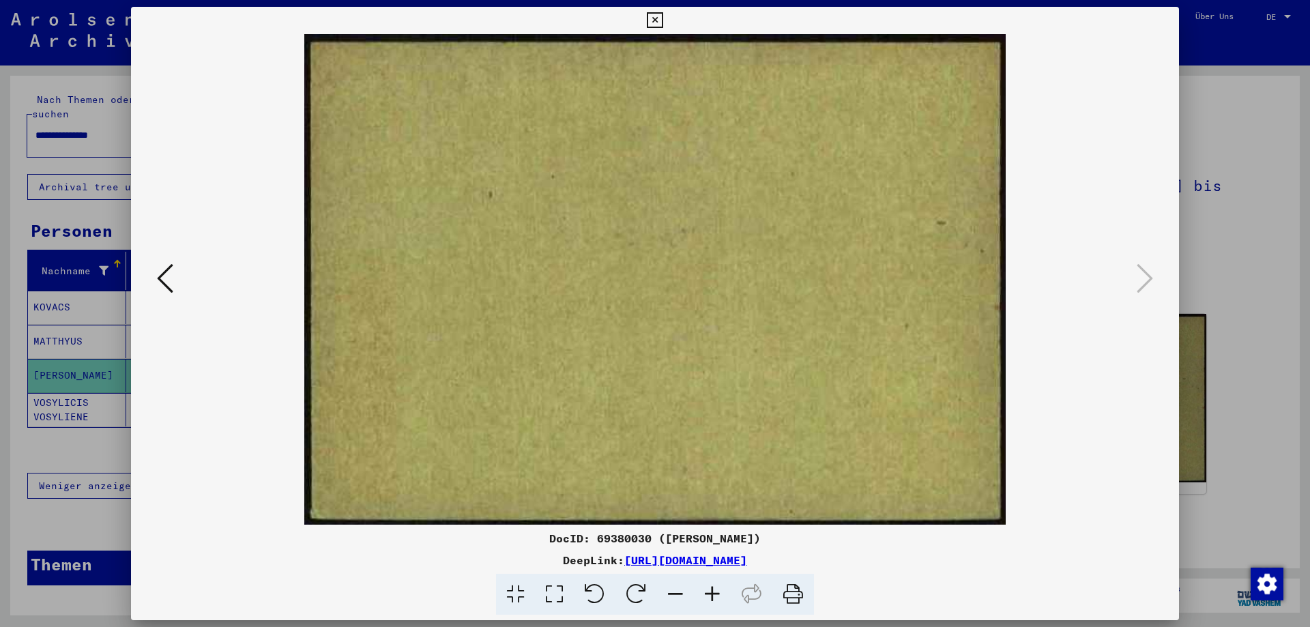
click at [663, 16] on icon at bounding box center [655, 20] width 16 height 16
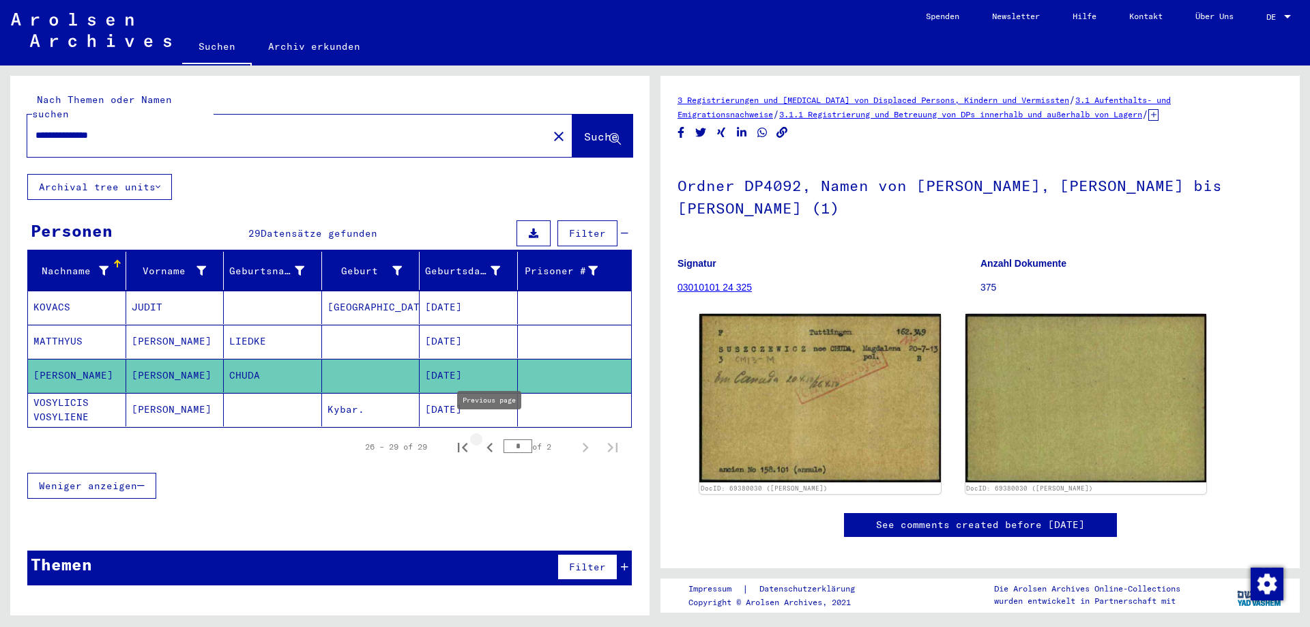
click at [490, 438] on icon "Previous page" at bounding box center [489, 447] width 19 height 19
type input "*"
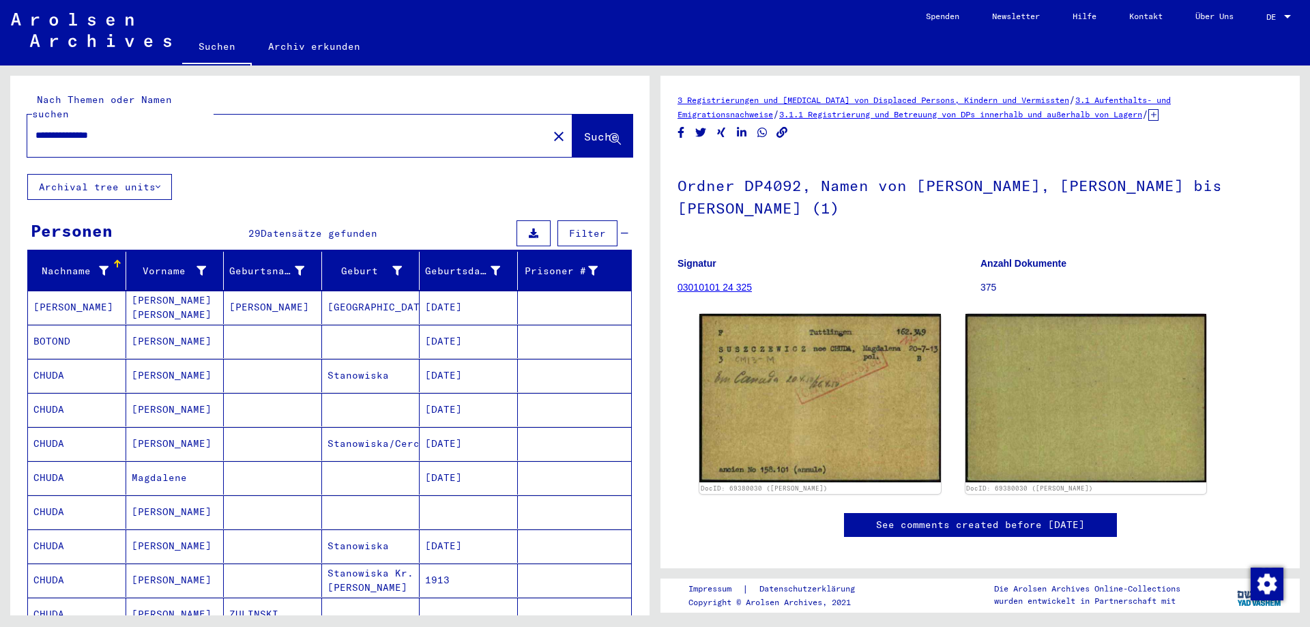
click at [476, 495] on mat-cell at bounding box center [469, 511] width 98 height 33
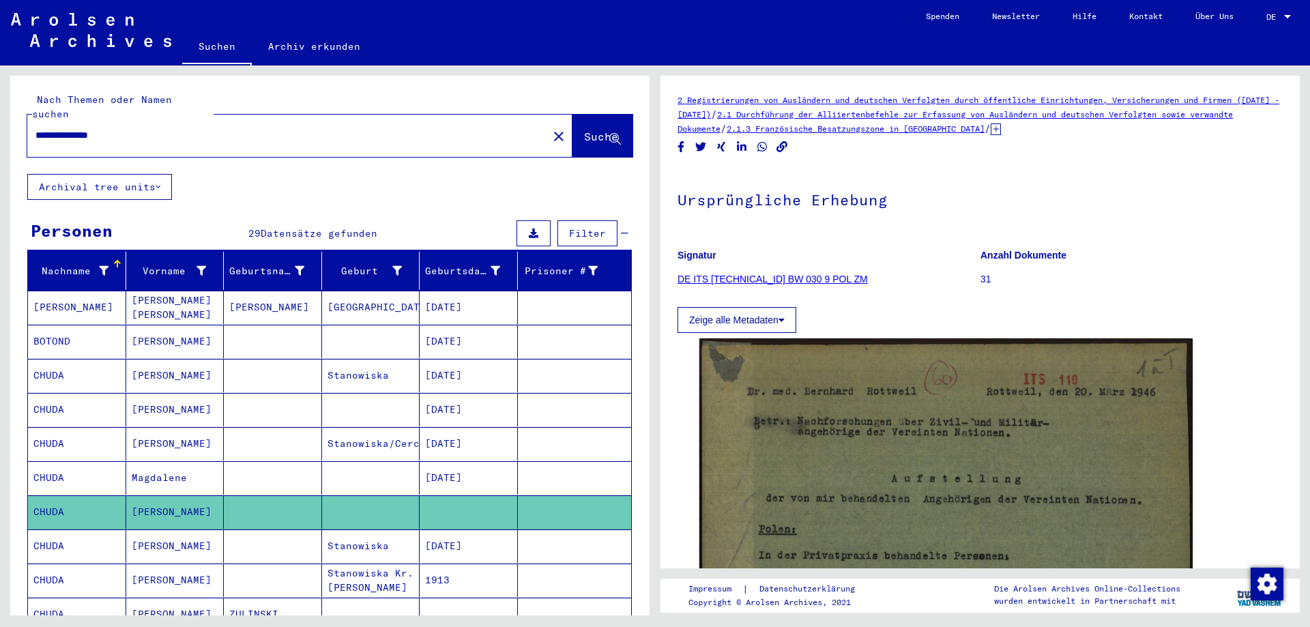
click at [476, 495] on mat-cell at bounding box center [469, 511] width 98 height 33
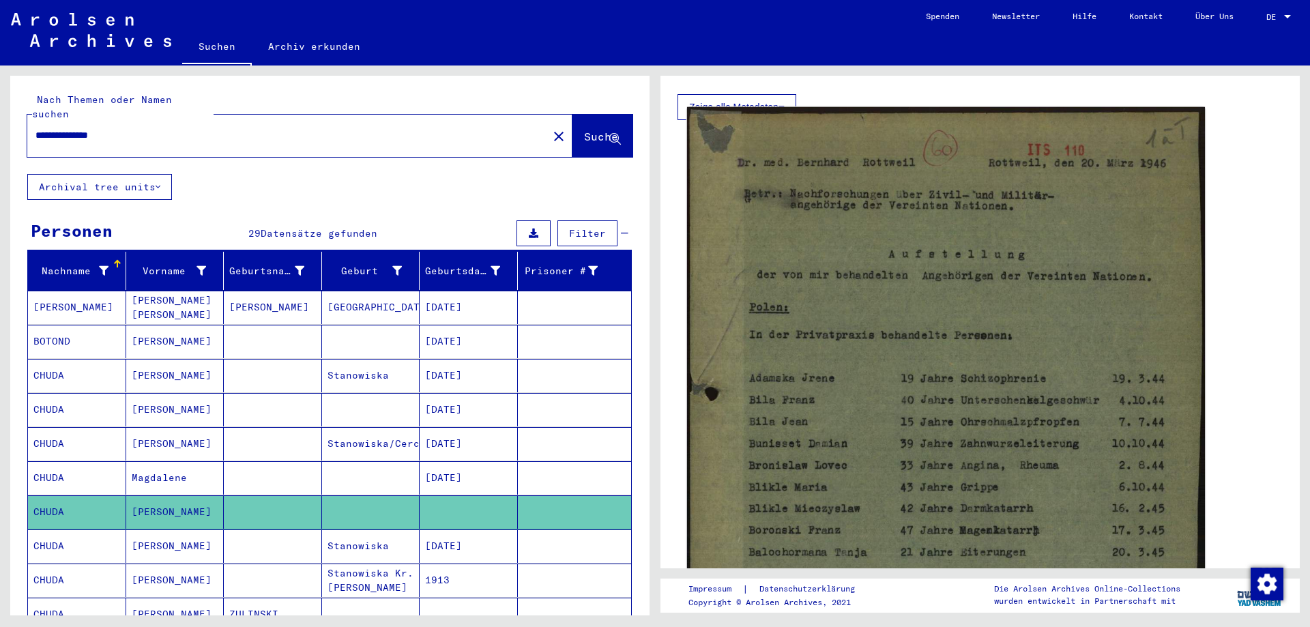
scroll to position [221, 0]
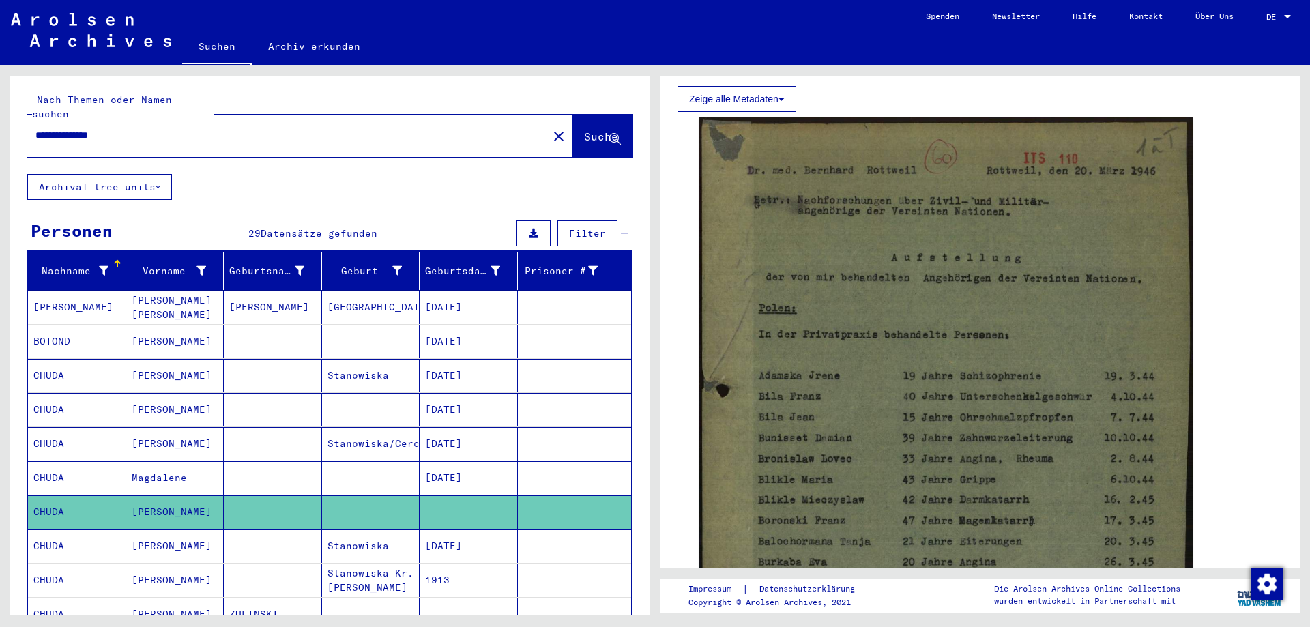
click at [478, 429] on mat-cell "[DATE]" at bounding box center [469, 443] width 98 height 33
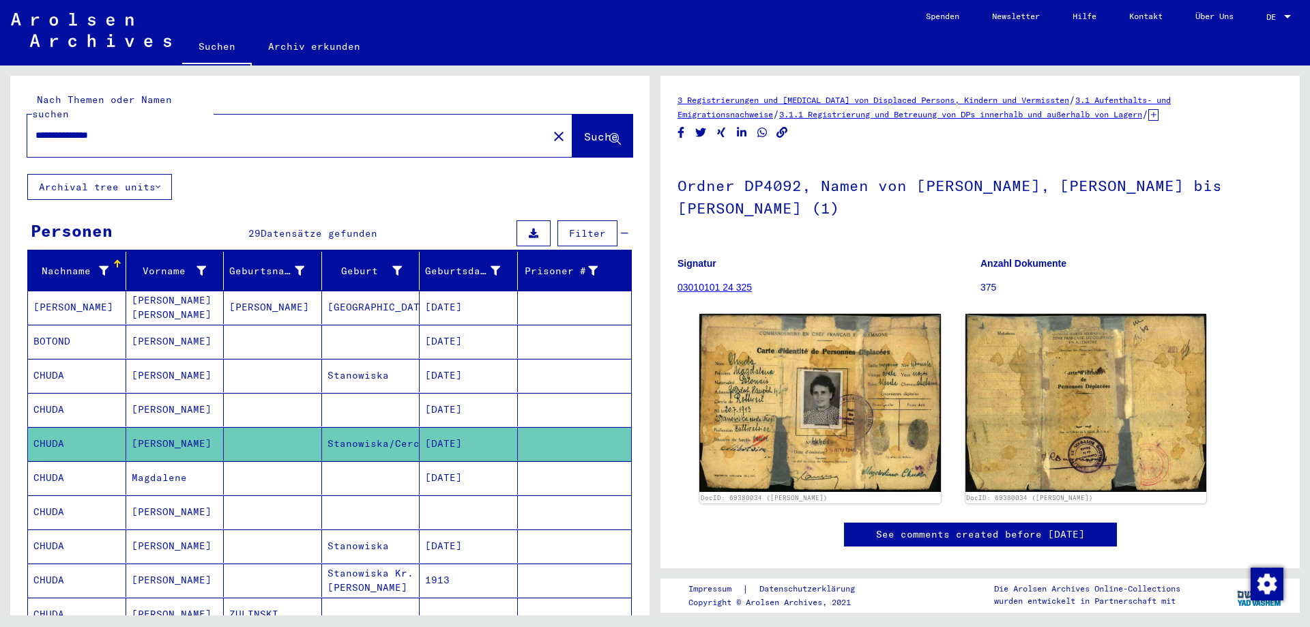
click at [478, 429] on mat-cell "[DATE]" at bounding box center [469, 443] width 98 height 33
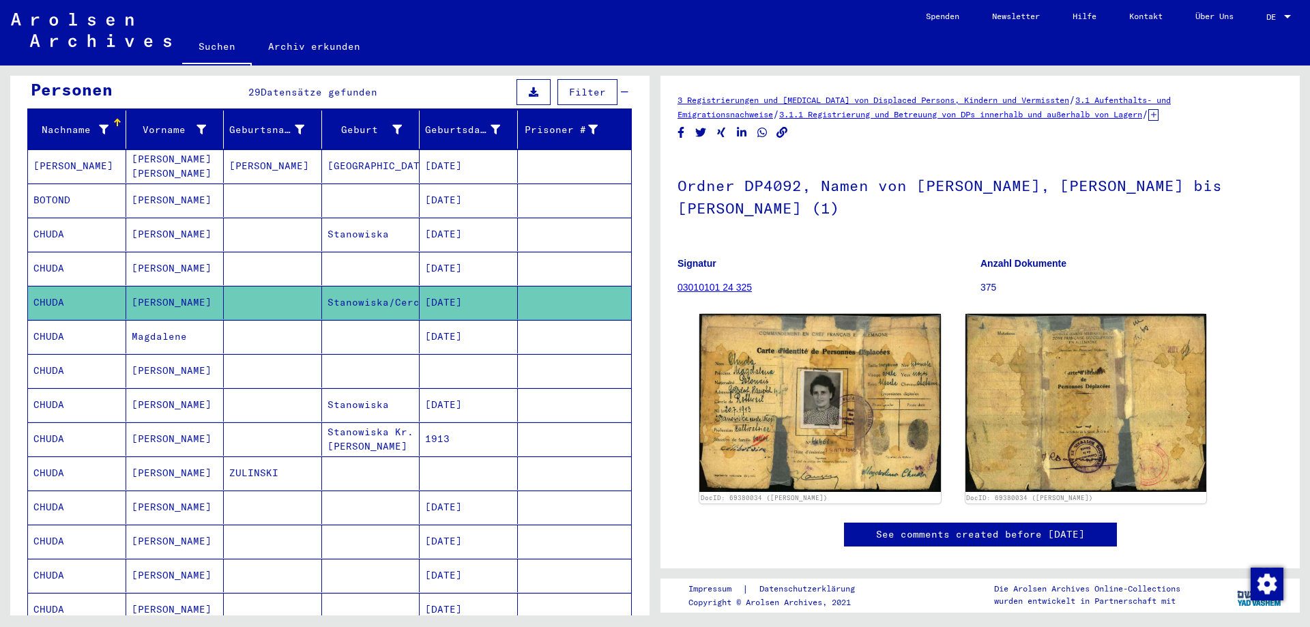
scroll to position [221, 0]
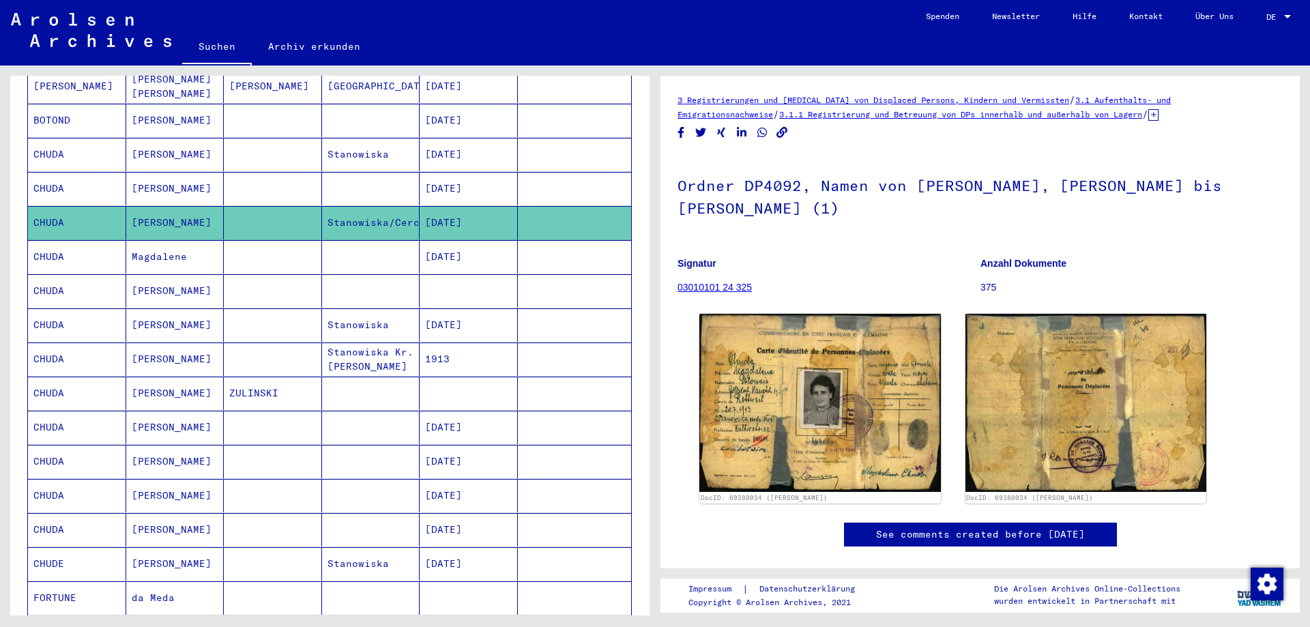
click at [475, 417] on mat-cell "[DATE]" at bounding box center [469, 427] width 98 height 33
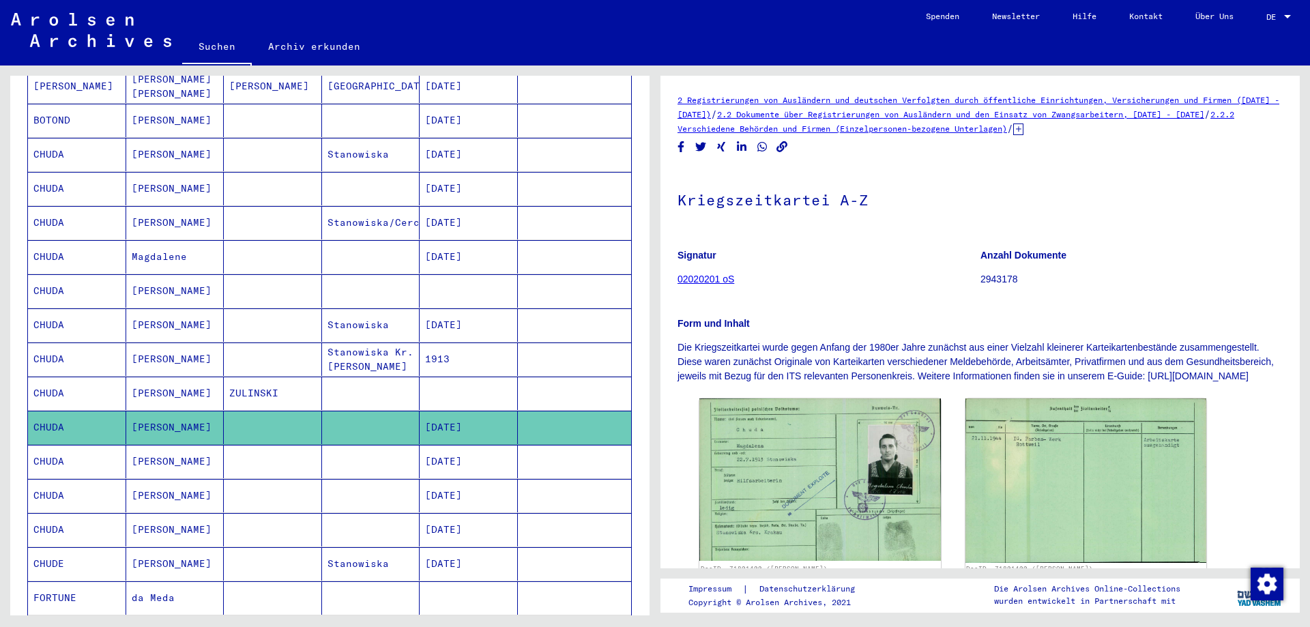
click at [475, 417] on mat-cell "[DATE]" at bounding box center [469, 427] width 98 height 33
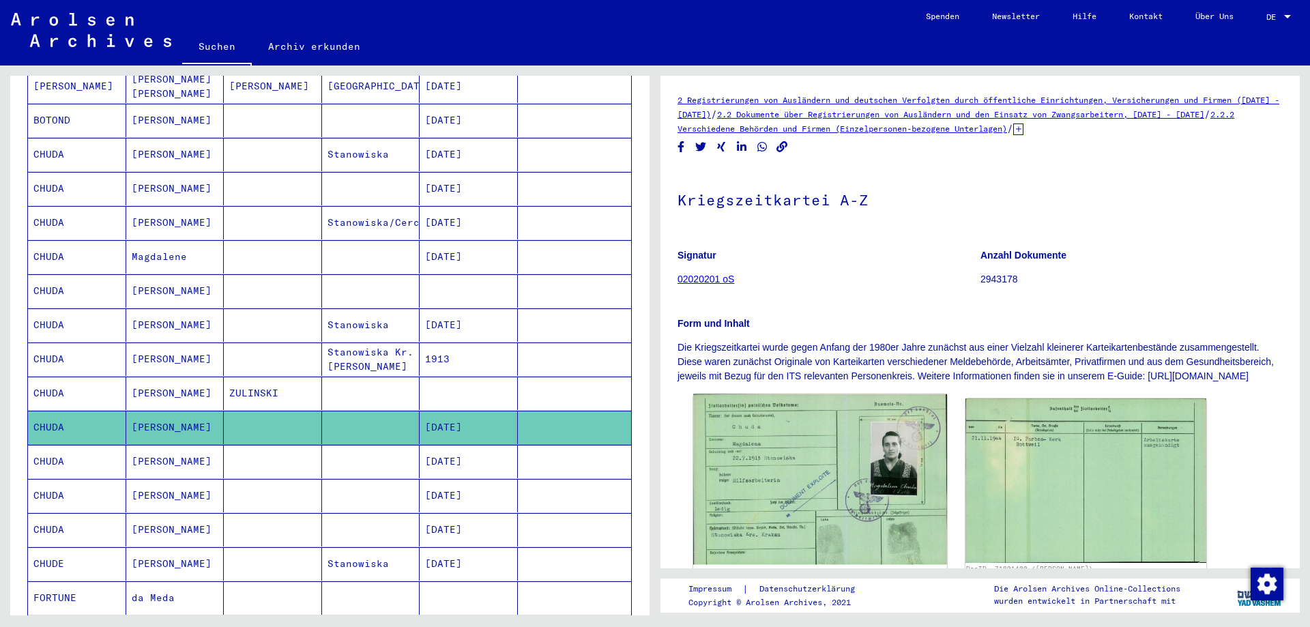
click at [766, 484] on img at bounding box center [819, 479] width 253 height 171
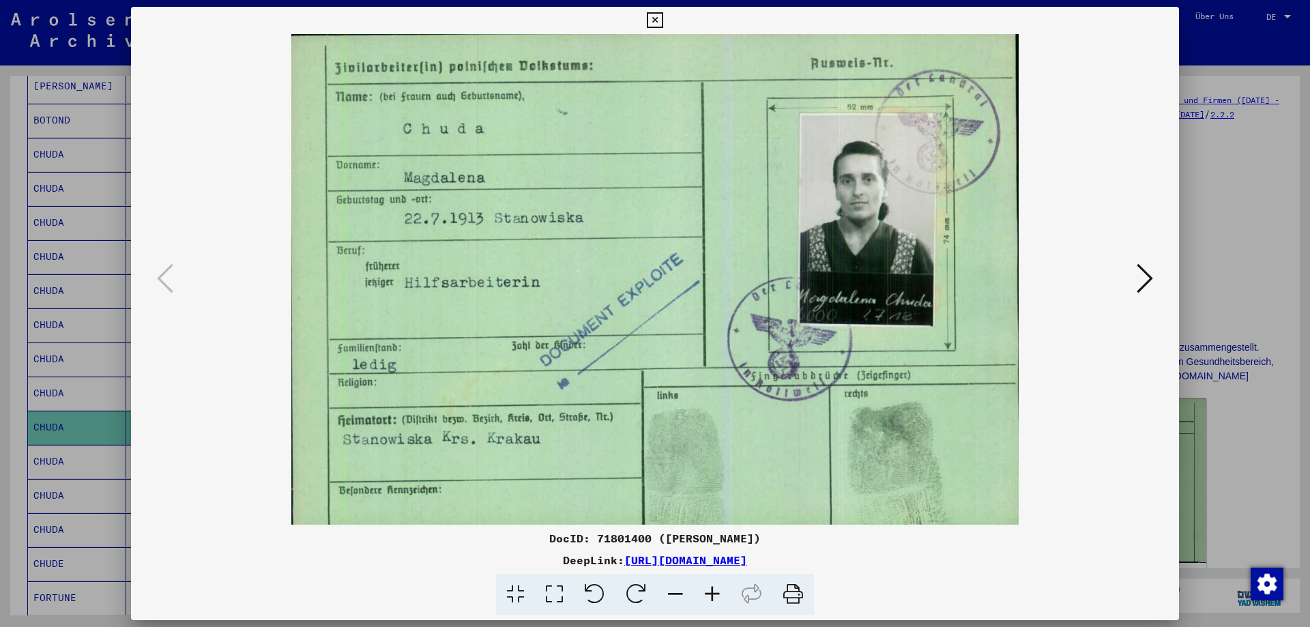
click at [1144, 280] on icon at bounding box center [1145, 278] width 16 height 33
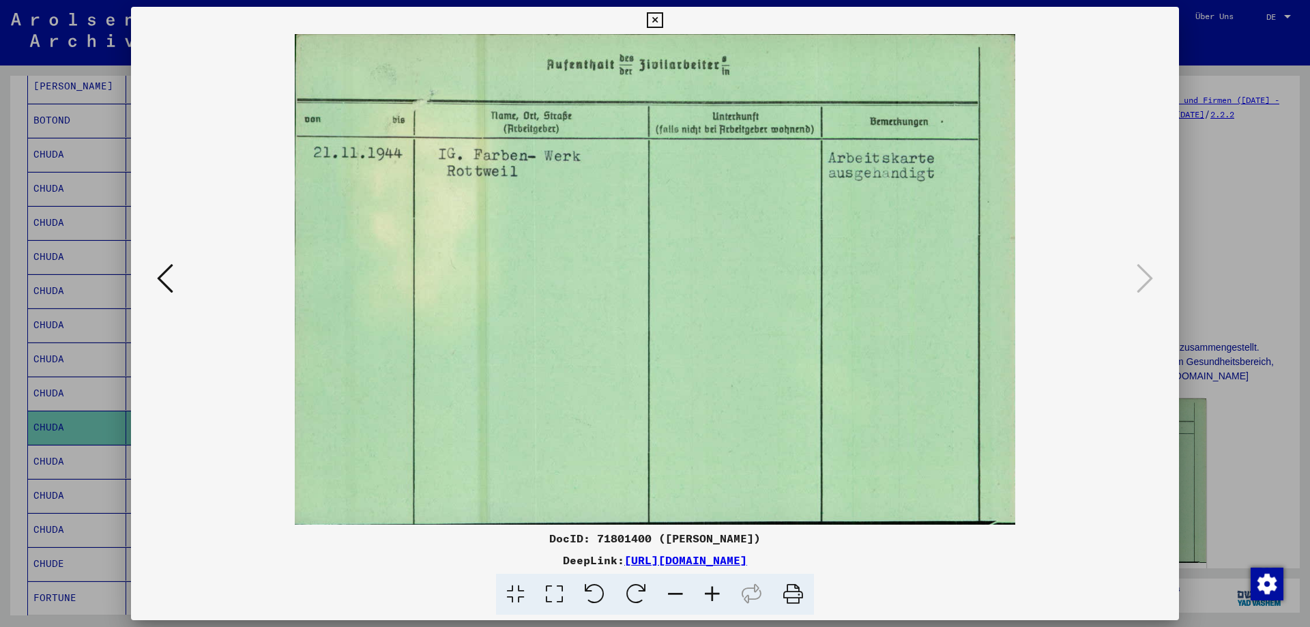
click at [161, 274] on icon at bounding box center [165, 278] width 16 height 33
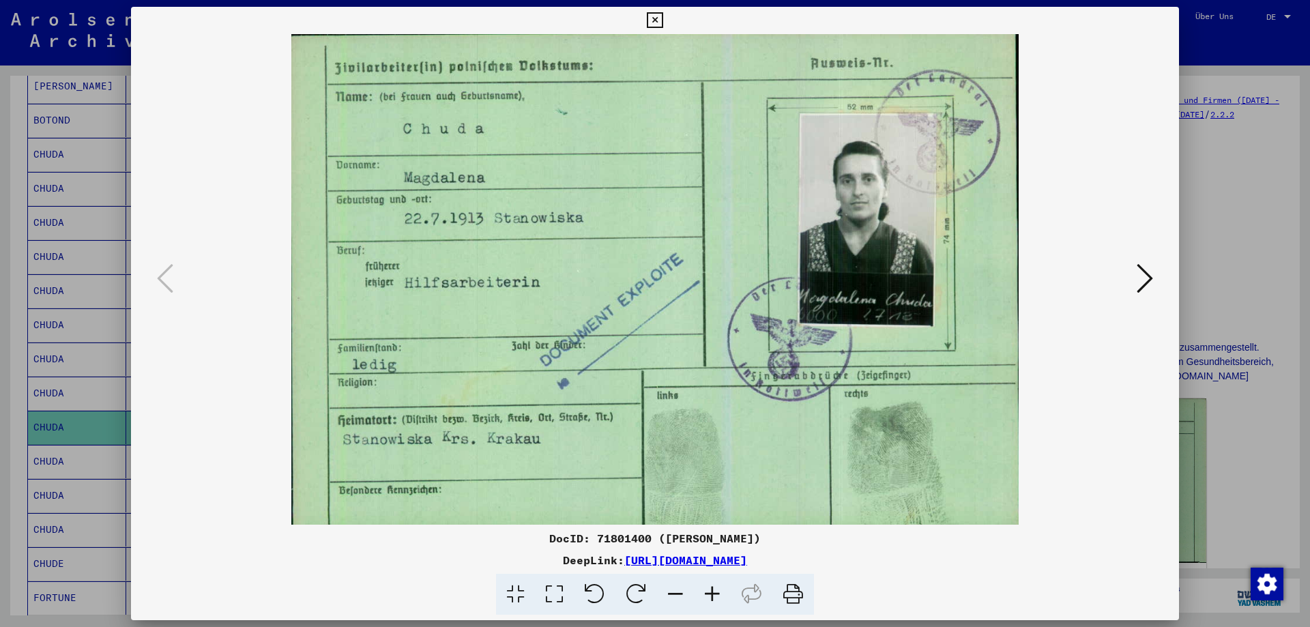
drag, startPoint x: 544, startPoint y: 535, endPoint x: 906, endPoint y: 556, distance: 363.0
click at [906, 556] on div "DocID: 71801400 ([PERSON_NAME]) DeepLink: [URL][DOMAIN_NAME]" at bounding box center [655, 572] width 1048 height 85
copy div "DocID: 71801400 ([PERSON_NAME]) DeepLink: [URL][DOMAIN_NAME]"
click at [1150, 279] on icon at bounding box center [1145, 278] width 16 height 33
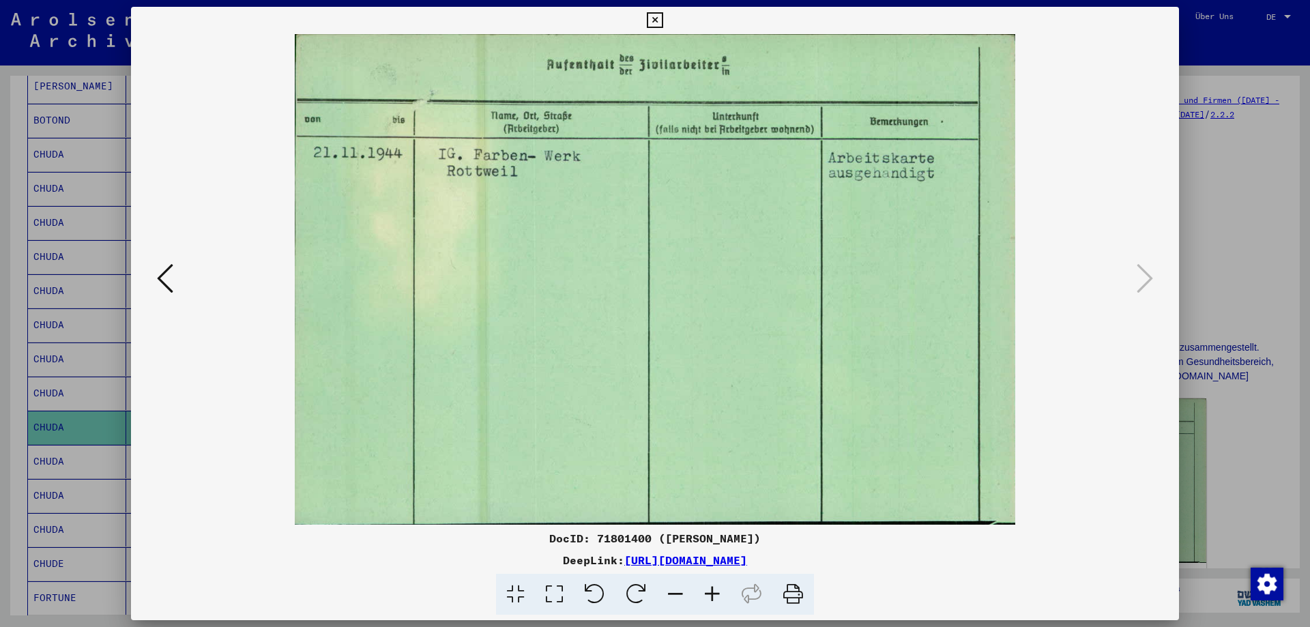
copy div "DocID: 71801400 ([PERSON_NAME]) DeepLink: [URL][DOMAIN_NAME]"
click at [663, 16] on icon at bounding box center [655, 20] width 16 height 16
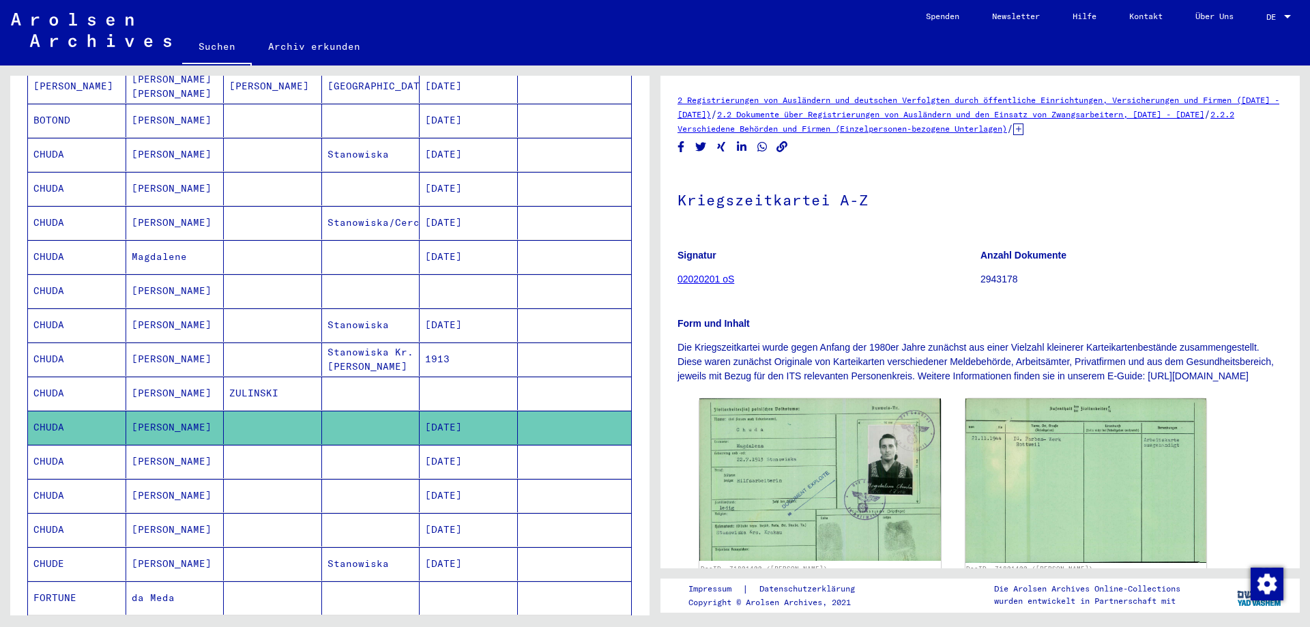
click at [468, 446] on mat-cell "[DATE]" at bounding box center [469, 461] width 98 height 33
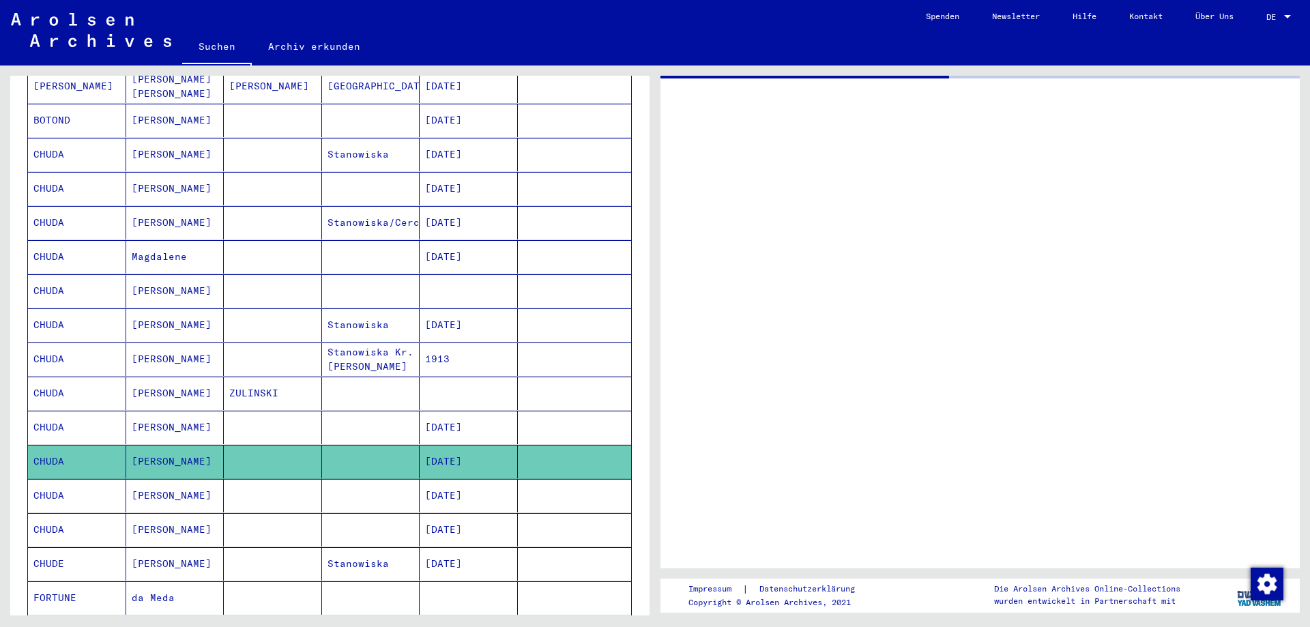
click at [468, 446] on mat-cell "[DATE]" at bounding box center [469, 461] width 98 height 33
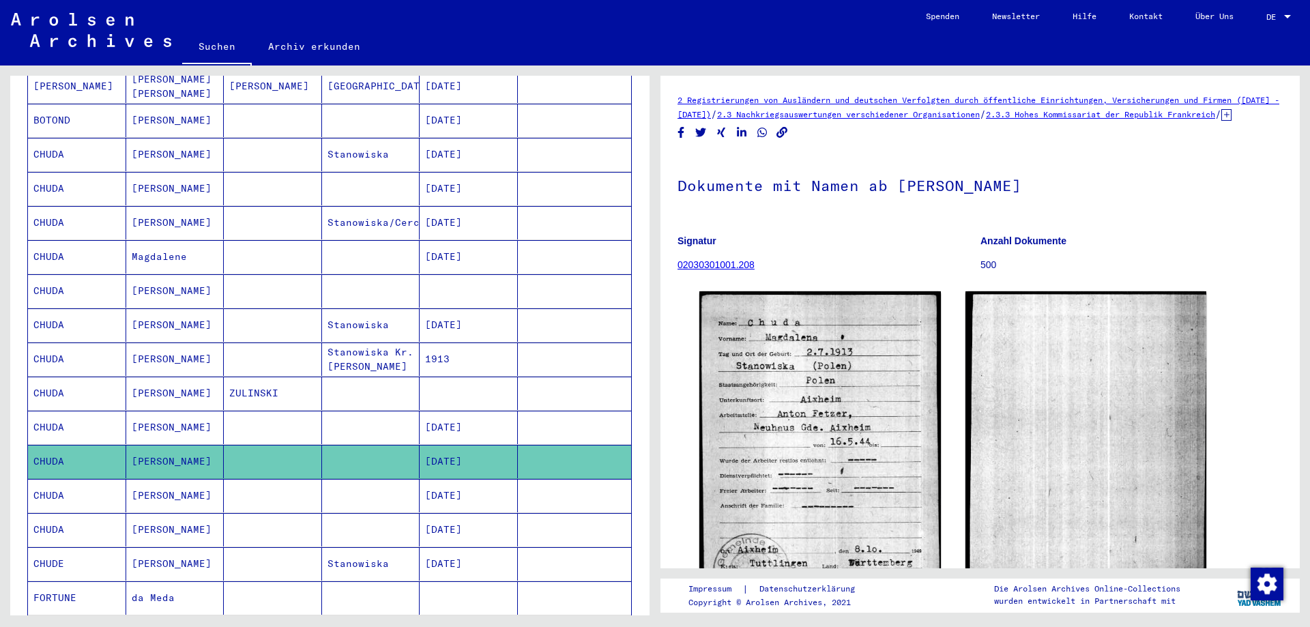
click at [480, 479] on mat-cell "[DATE]" at bounding box center [469, 495] width 98 height 33
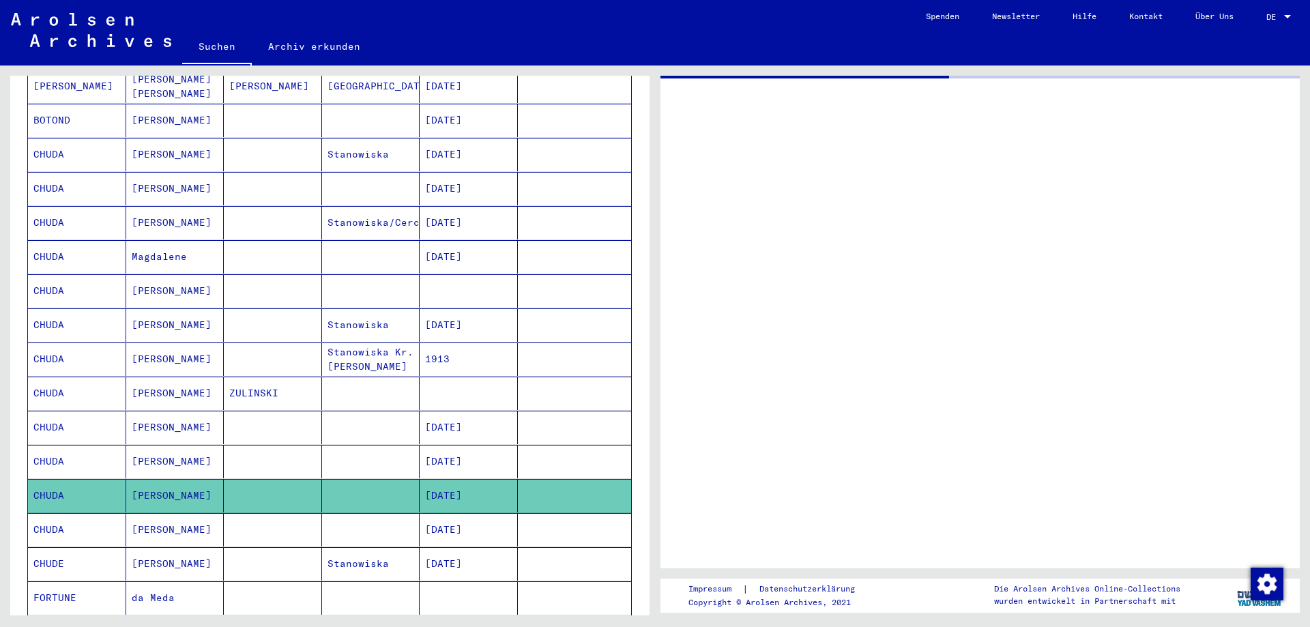
click at [480, 479] on mat-cell "[DATE]" at bounding box center [469, 495] width 98 height 33
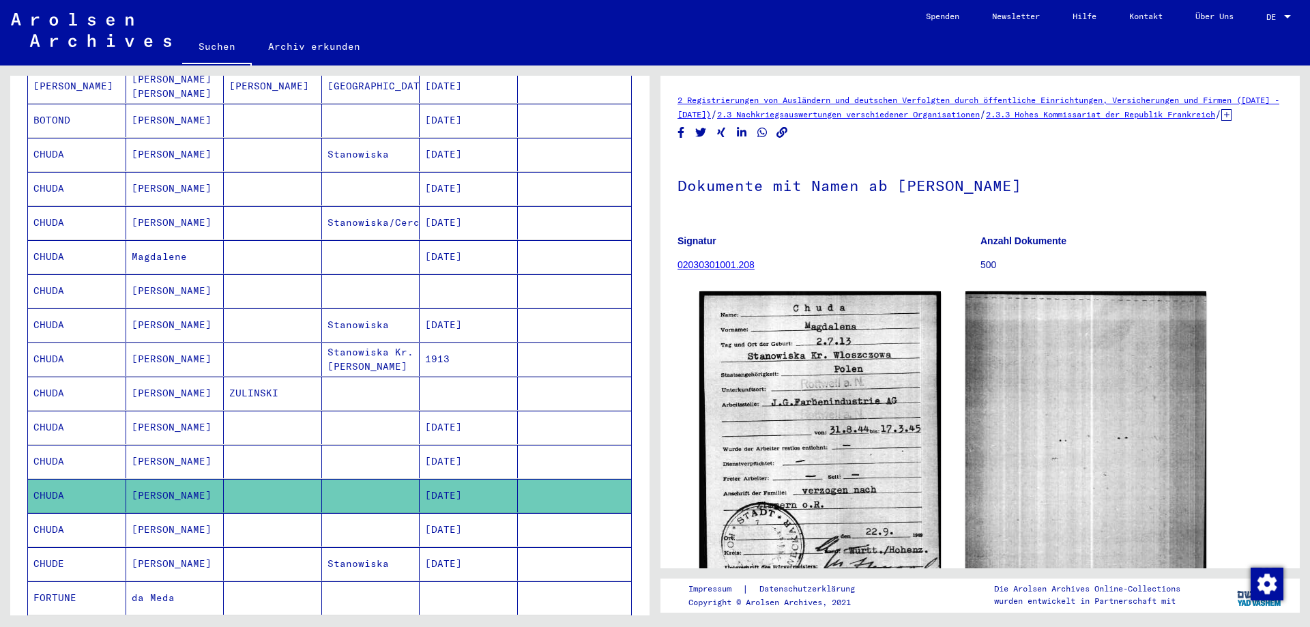
click at [459, 515] on mat-cell "[DATE]" at bounding box center [469, 529] width 98 height 33
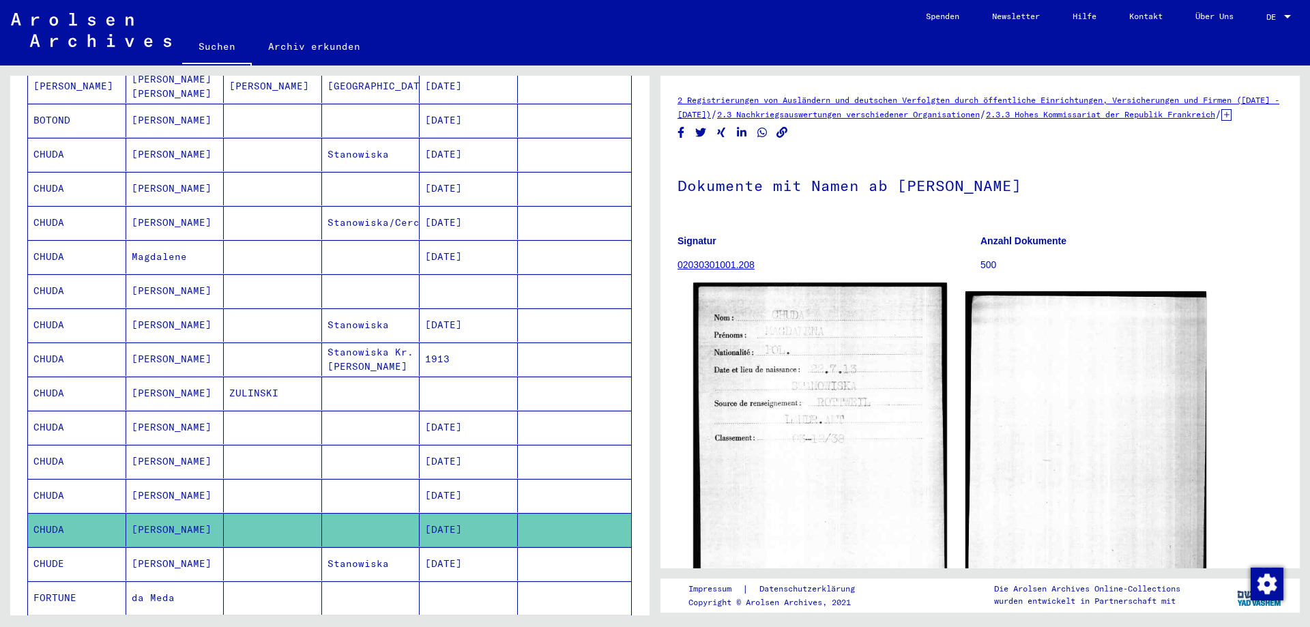
click at [785, 523] on img at bounding box center [819, 456] width 253 height 347
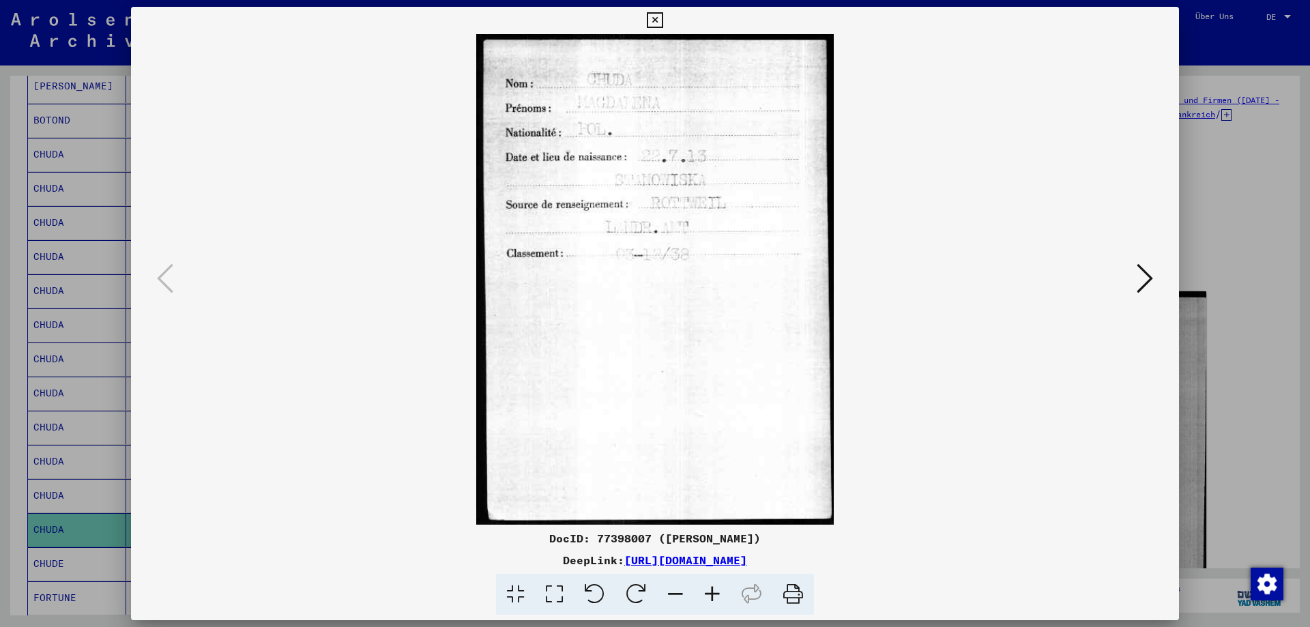
click at [663, 18] on icon at bounding box center [655, 20] width 16 height 16
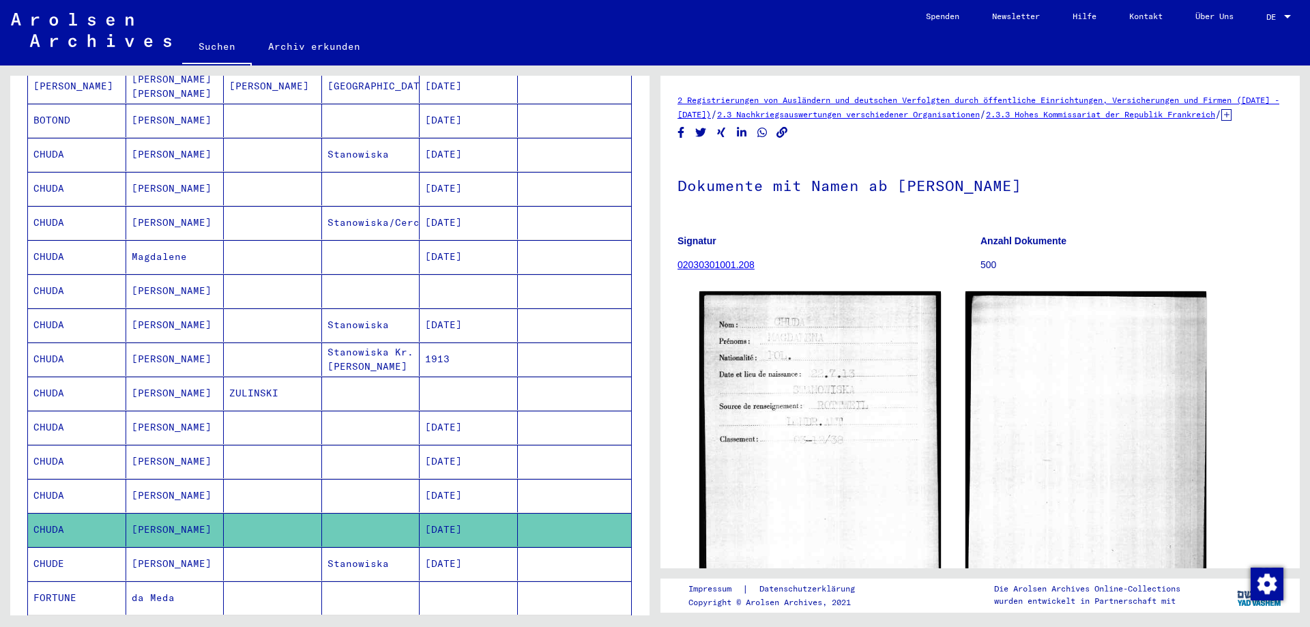
click at [449, 550] on mat-cell "[DATE]" at bounding box center [469, 563] width 98 height 33
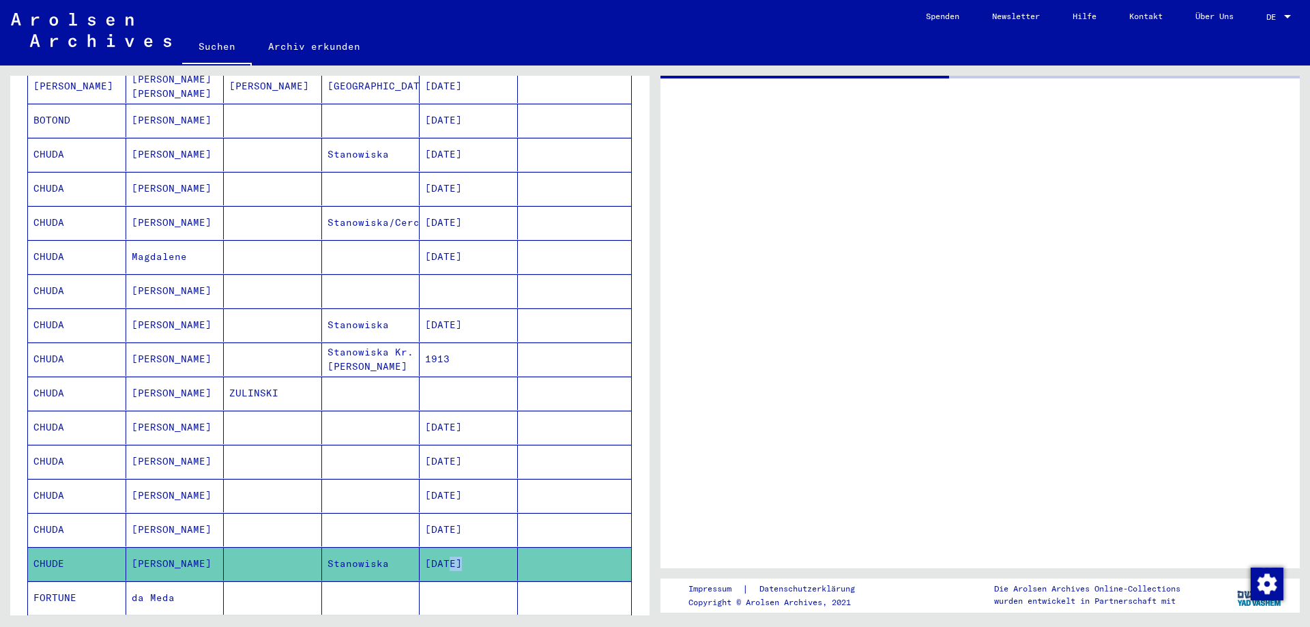
click at [449, 550] on mat-cell "[DATE]" at bounding box center [469, 563] width 98 height 33
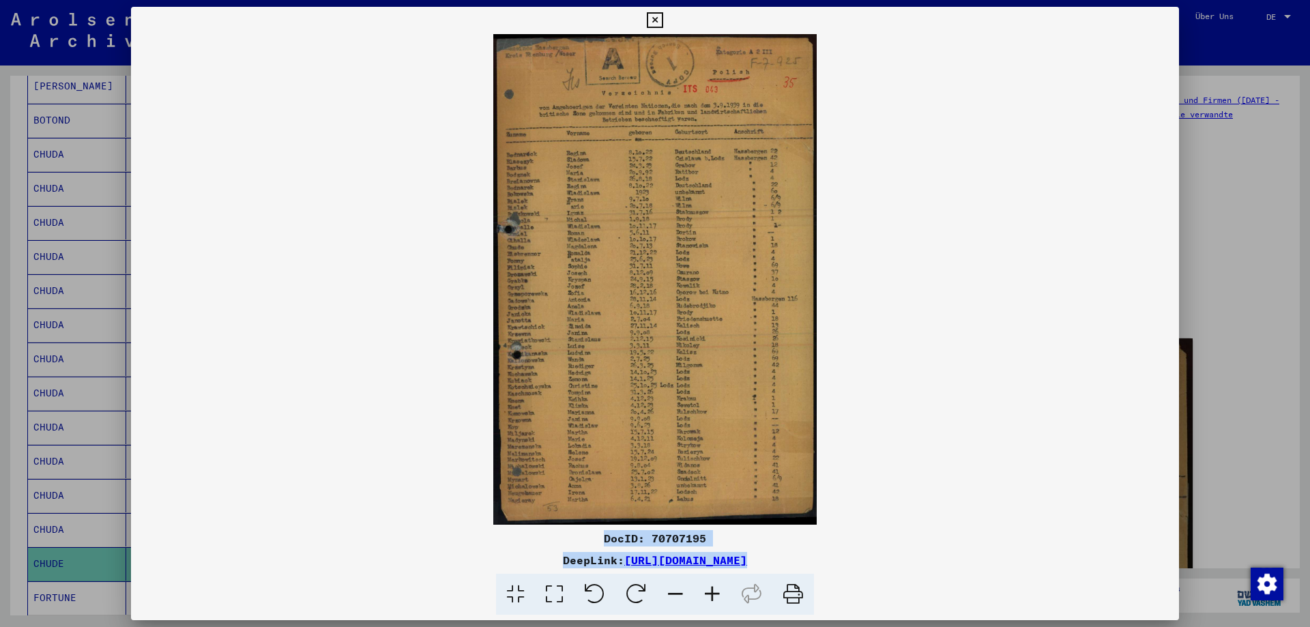
drag, startPoint x: 605, startPoint y: 538, endPoint x: 944, endPoint y: 584, distance: 341.6
click at [944, 584] on div "DocID: 70707195 DeepLink: [URL][DOMAIN_NAME]" at bounding box center [655, 572] width 1048 height 85
copy div "DocID: 70707195 DeepLink: [URL][DOMAIN_NAME]"
click at [663, 19] on icon at bounding box center [655, 20] width 16 height 16
